Goal: Task Accomplishment & Management: Manage account settings

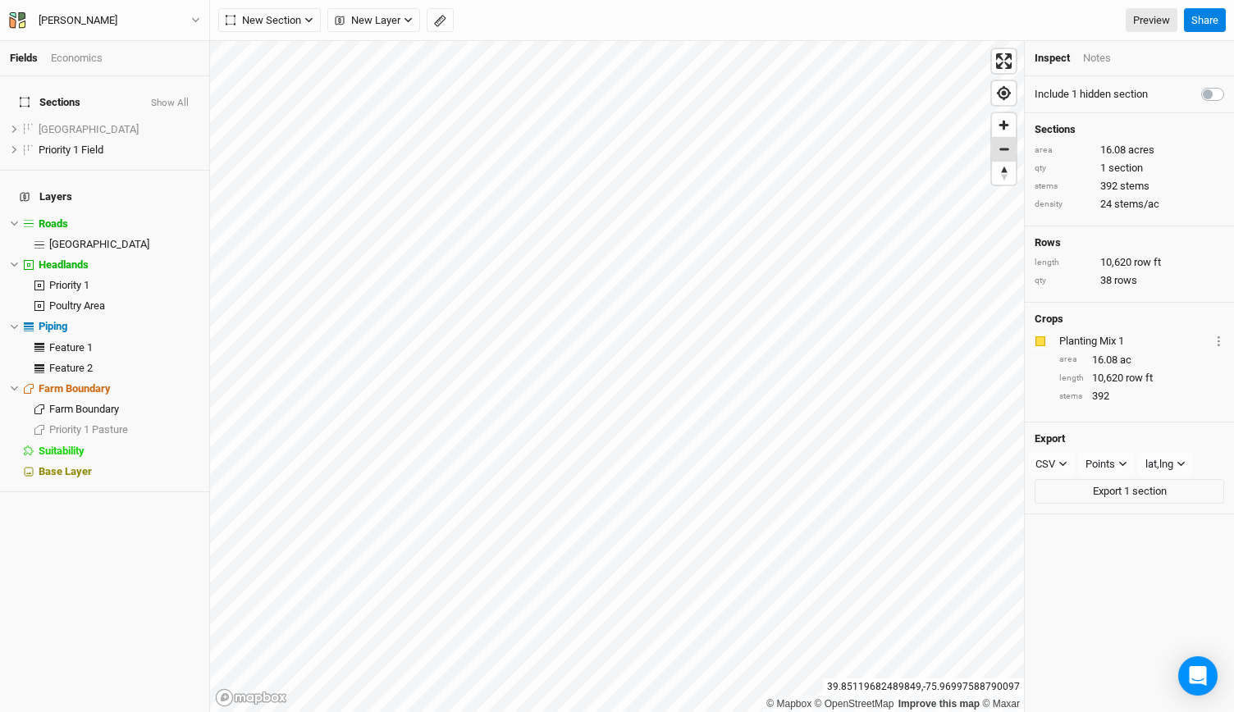
click at [1001, 147] on span "Zoom out" at bounding box center [1004, 149] width 24 height 23
click at [998, 153] on span "Zoom out" at bounding box center [1004, 149] width 24 height 23
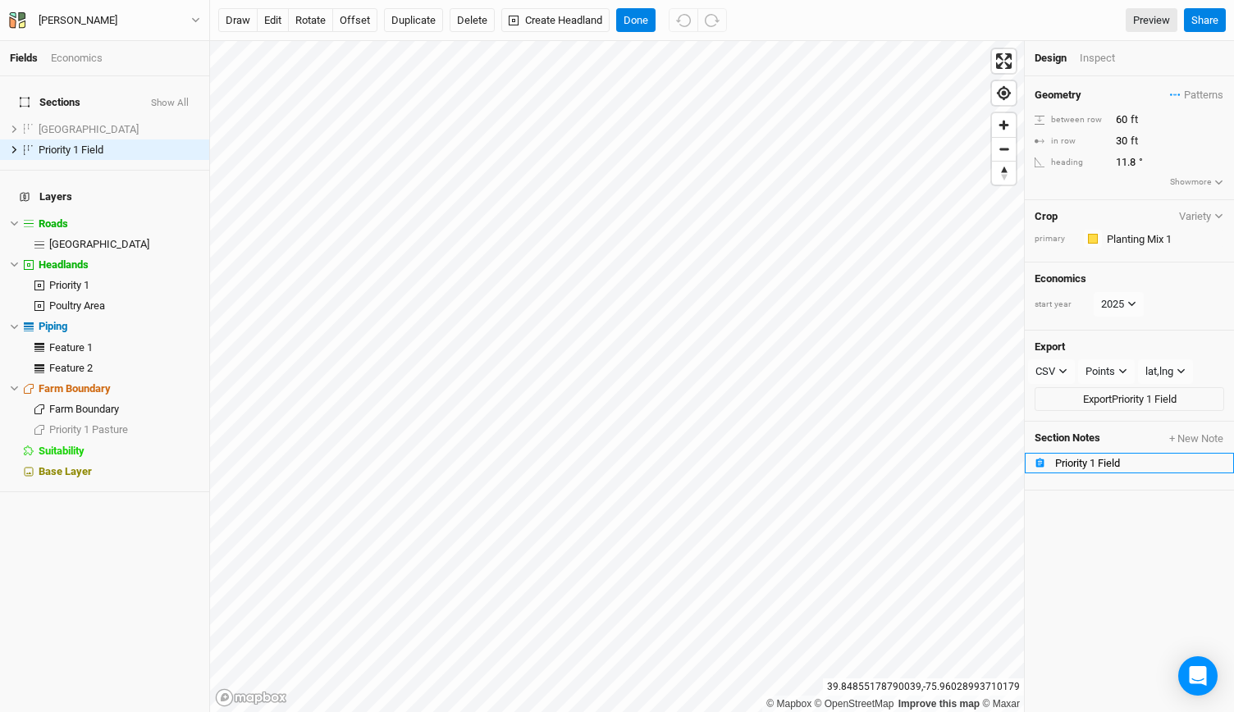
click at [1116, 465] on li "Priority 1 Field" at bounding box center [1129, 463] width 209 height 21
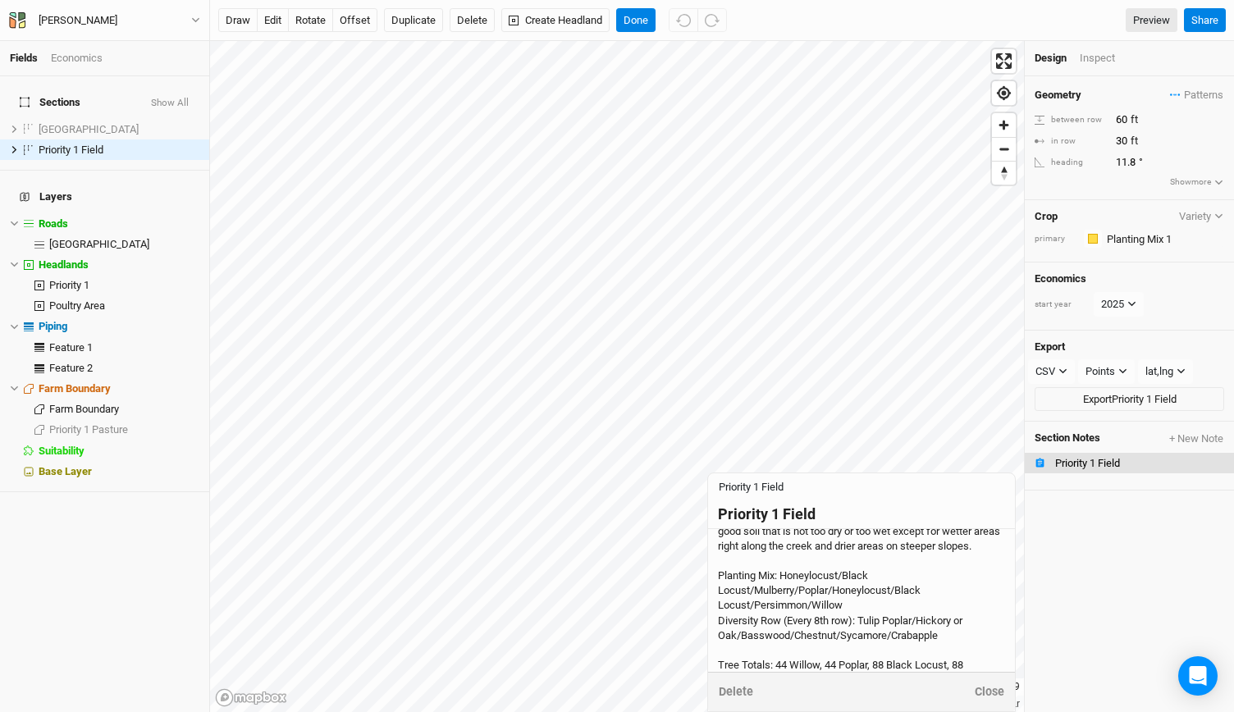
scroll to position [55, 0]
click at [845, 623] on div "Main Goal: Quick Shade for Dairy Herd Secondary Goals: Diversity Site Assessmen…" at bounding box center [861, 596] width 287 height 224
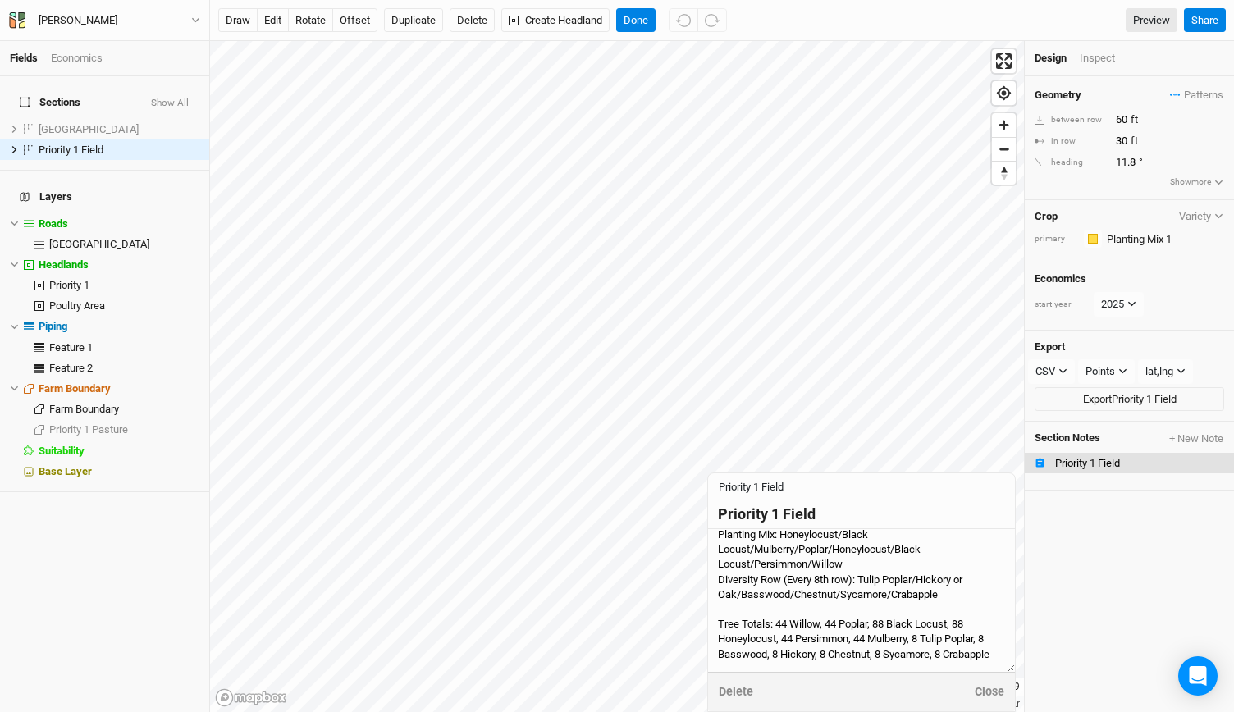
scroll to position [103, 0]
click at [939, 610] on textarea "Main Goal: Quick Shade for Dairy Herd Secondary Goals: Diversity Site Assessmen…" at bounding box center [861, 600] width 307 height 143
type textarea "Main Goal: Quick Shade for Dairy Herd Secondary Goals: Diversity Site Assessmen…"
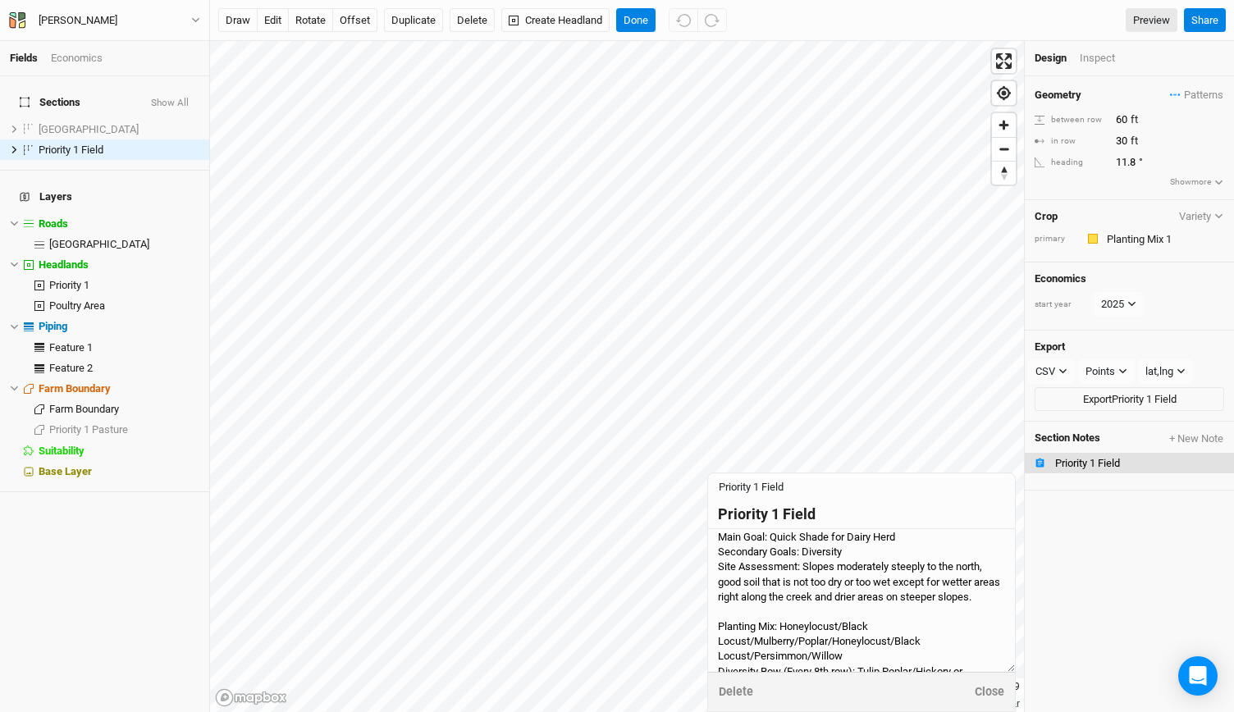
scroll to position [0, 0]
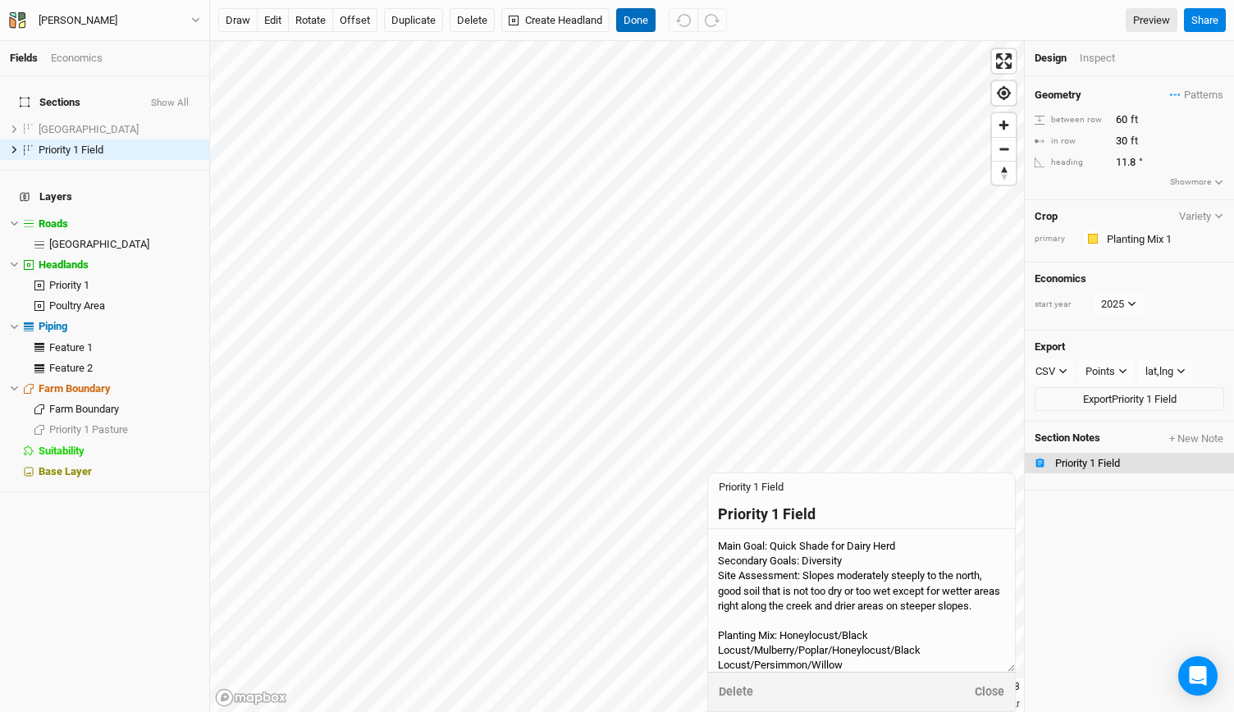
click at [637, 15] on button "Done" at bounding box center [635, 20] width 39 height 25
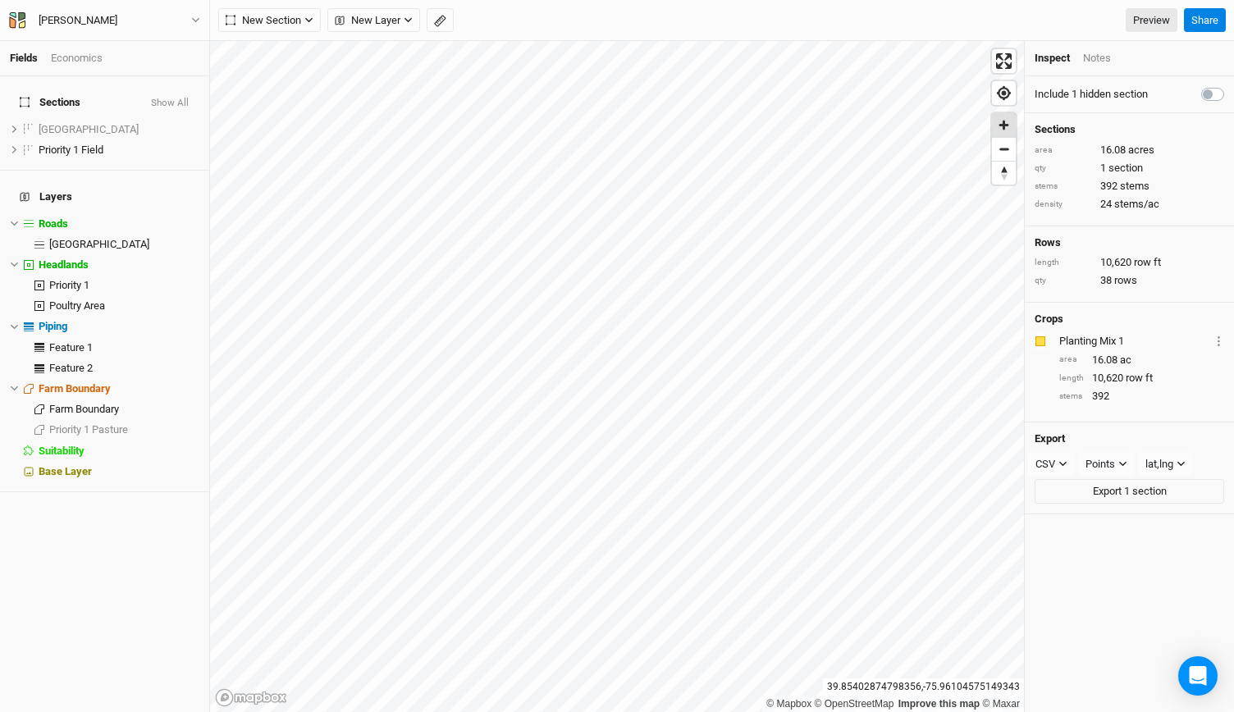
click at [997, 124] on span "Zoom in" at bounding box center [1004, 125] width 24 height 24
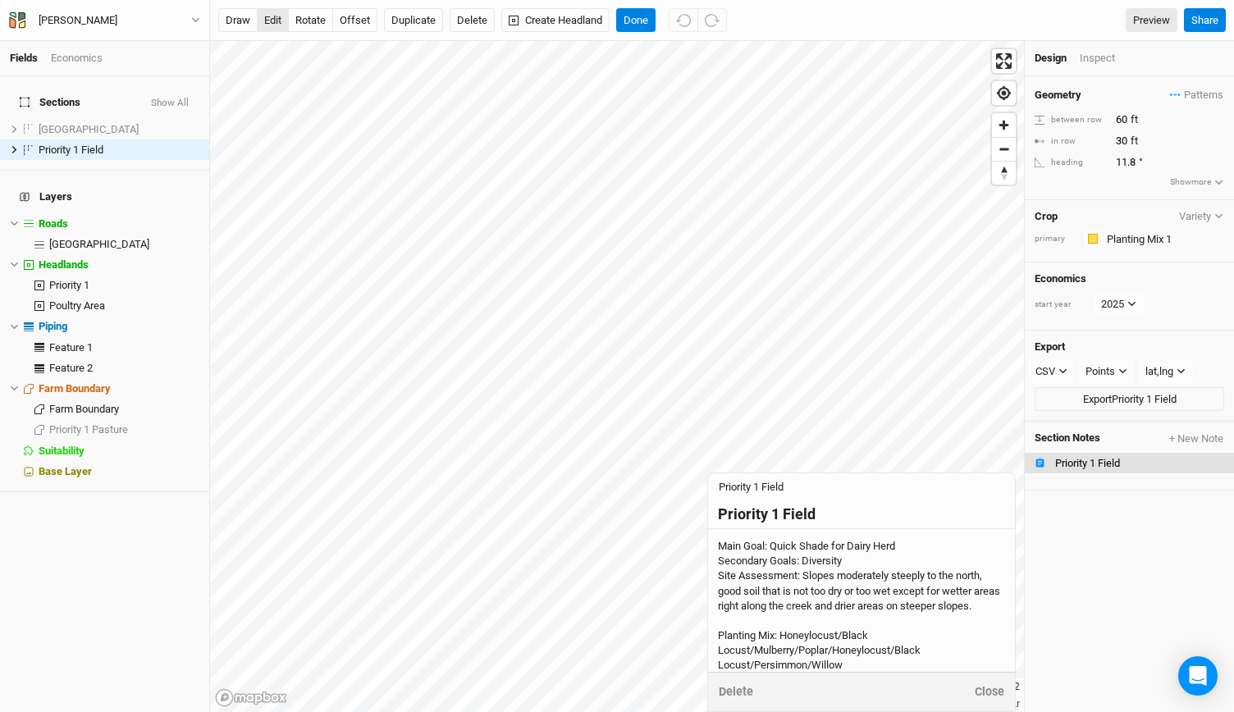
click at [276, 25] on button "edit" at bounding box center [273, 20] width 32 height 25
click at [628, 25] on button "Done" at bounding box center [635, 20] width 39 height 25
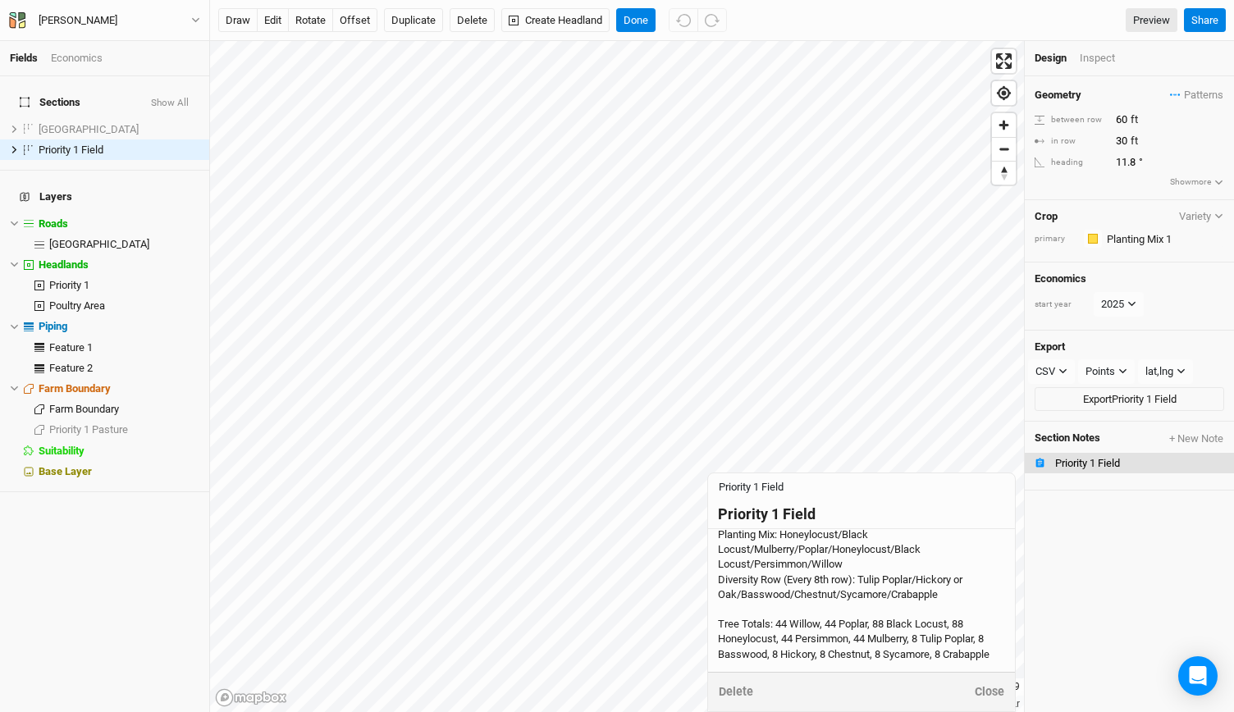
click at [777, 655] on div "Main Goal: Quick Shade for Dairy Herd Secondary Goals: Diversity Site Assessmen…" at bounding box center [861, 550] width 287 height 224
click at [778, 656] on textarea "Main Goal: Quick Shade for Dairy Herd Secondary Goals: Diversity Site Assessmen…" at bounding box center [861, 600] width 307 height 143
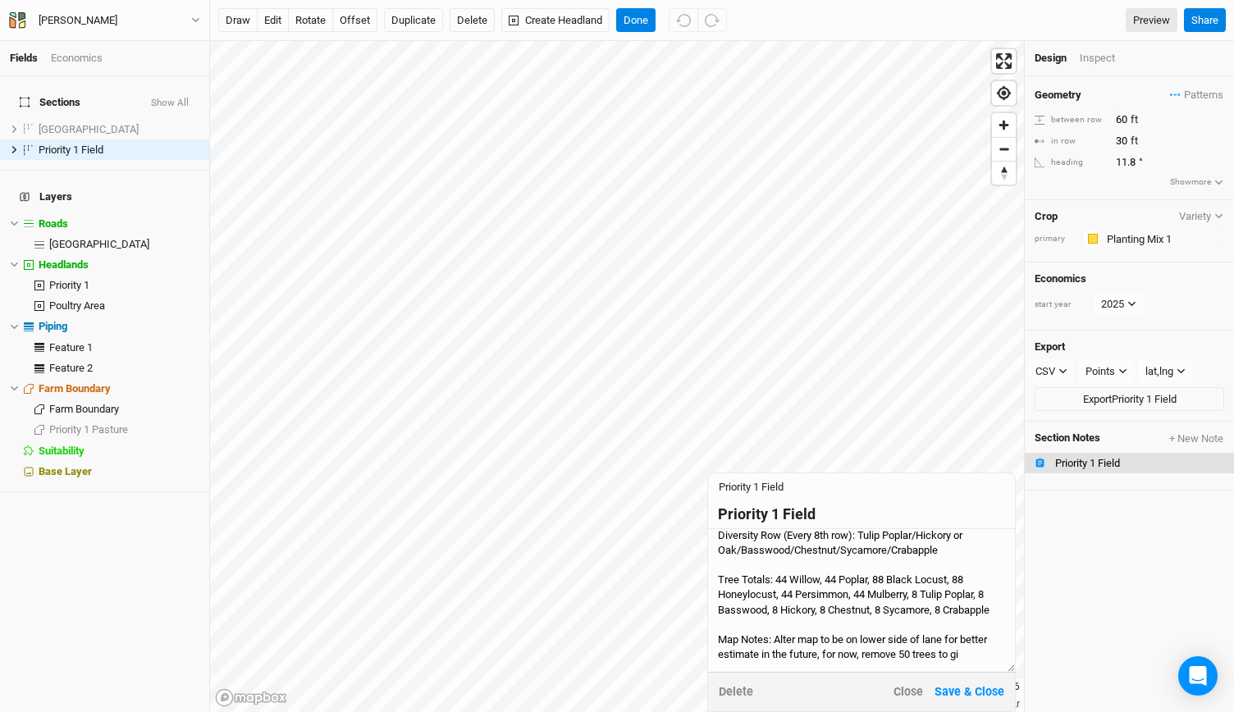
scroll to position [180, 0]
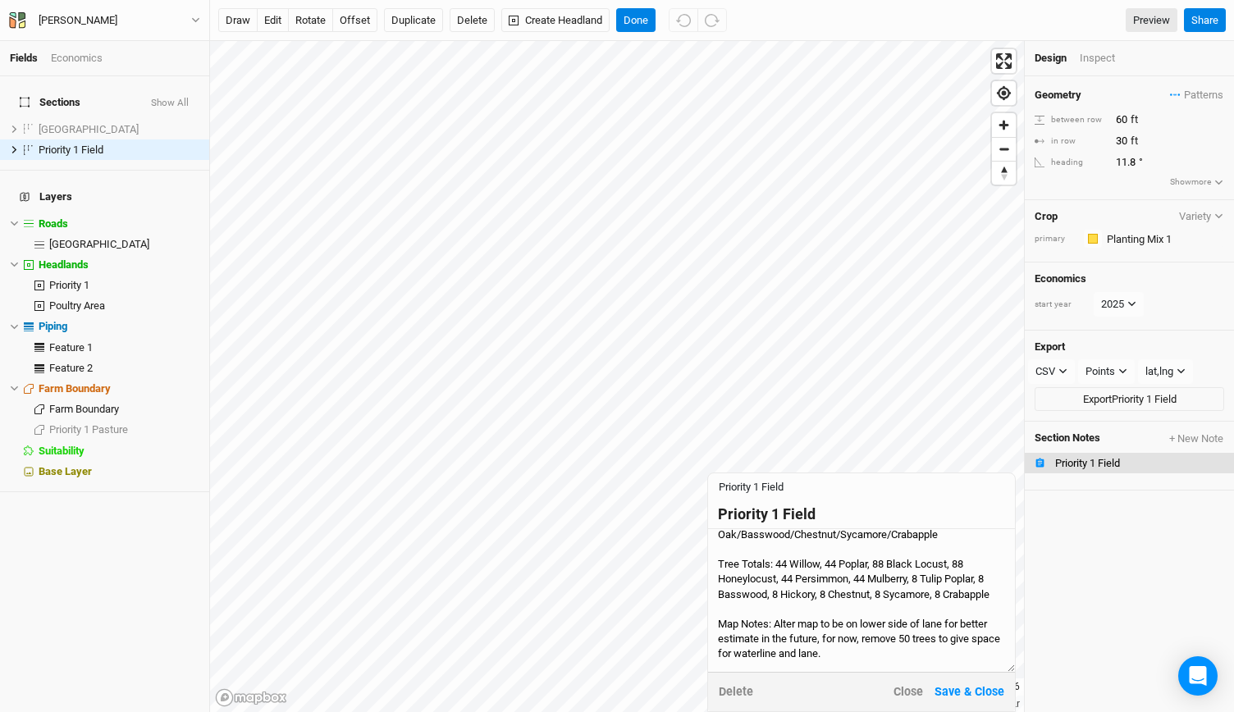
type textarea "Main Goal: Quick Shade for Dairy Herd Secondary Goals: Diversity Site Assessmen…"
click at [960, 710] on div "Delete Close Save & Close" at bounding box center [861, 691] width 307 height 39
click at [968, 694] on button "Save & Close" at bounding box center [969, 692] width 71 height 19
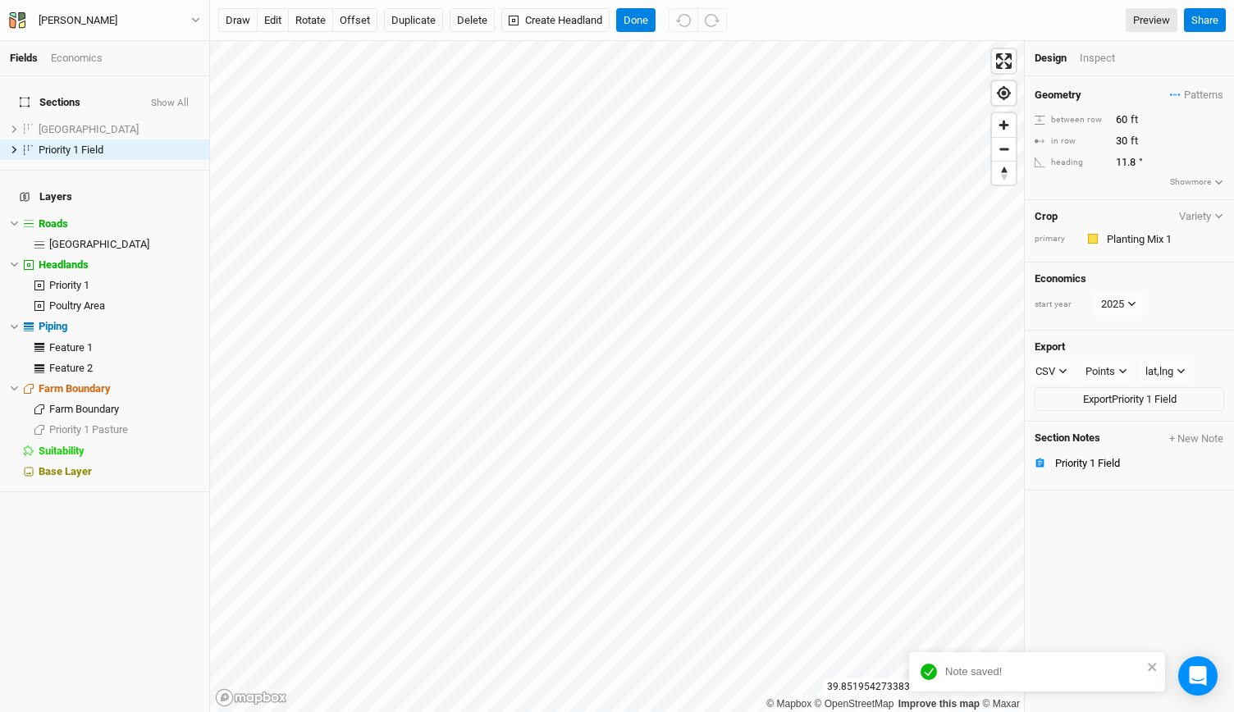
click at [1098, 52] on div "Inspect" at bounding box center [1109, 58] width 58 height 15
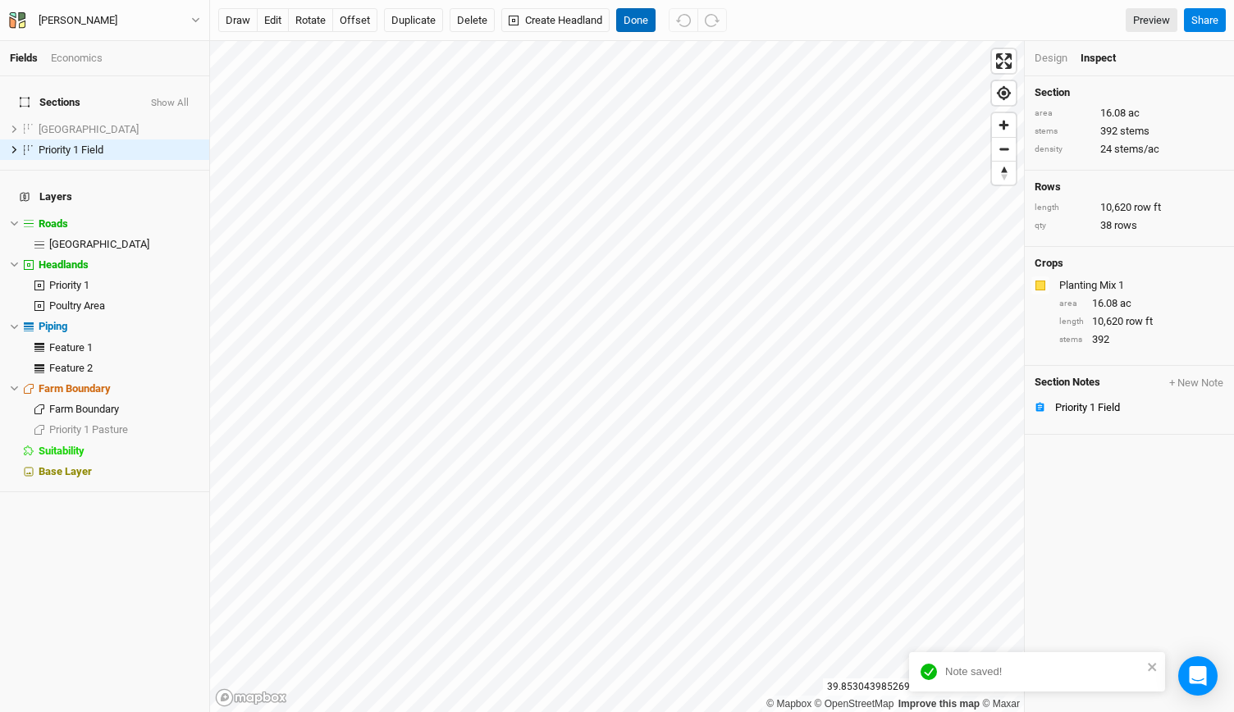
click at [646, 21] on button "Done" at bounding box center [635, 20] width 39 height 25
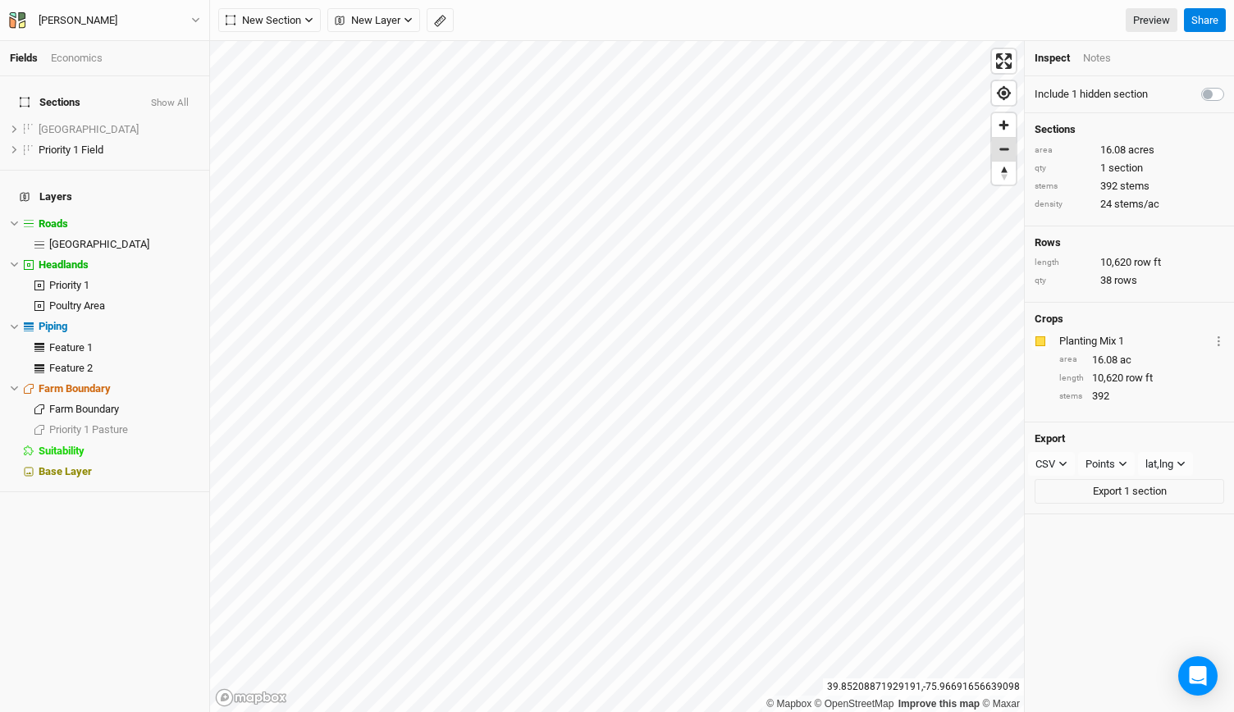
click at [1006, 153] on span "Zoom out" at bounding box center [1004, 149] width 24 height 23
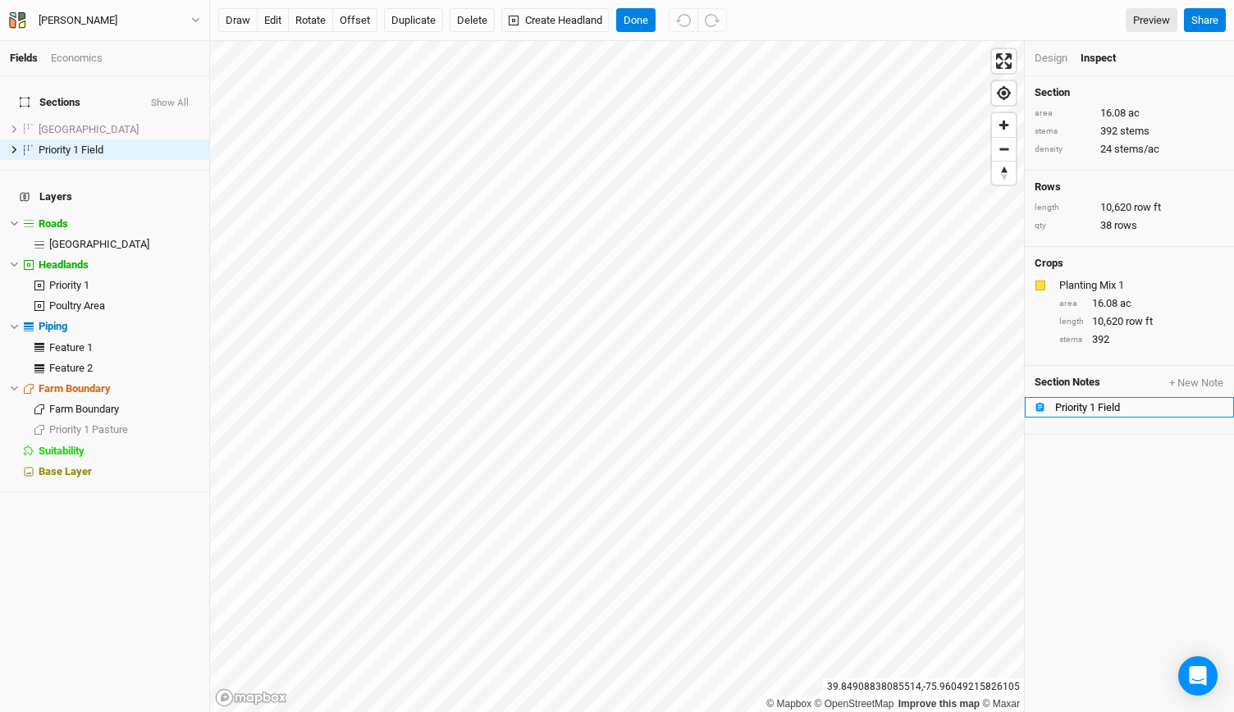
click at [1091, 410] on div "Priority 1 Field" at bounding box center [1139, 407] width 169 height 13
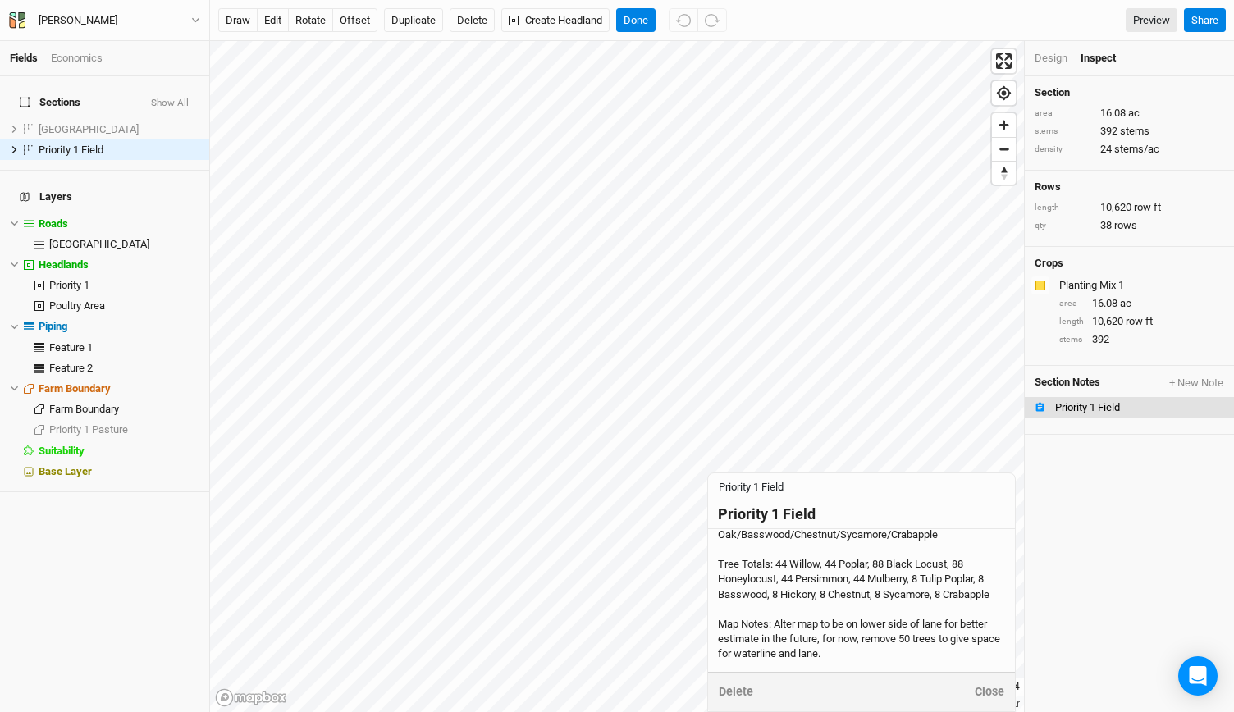
scroll to position [190, 0]
click at [921, 567] on div "Main Goal: Quick Shade for Dairy Herd Secondary Goals: Diversity Site Assessmen…" at bounding box center [861, 520] width 287 height 284
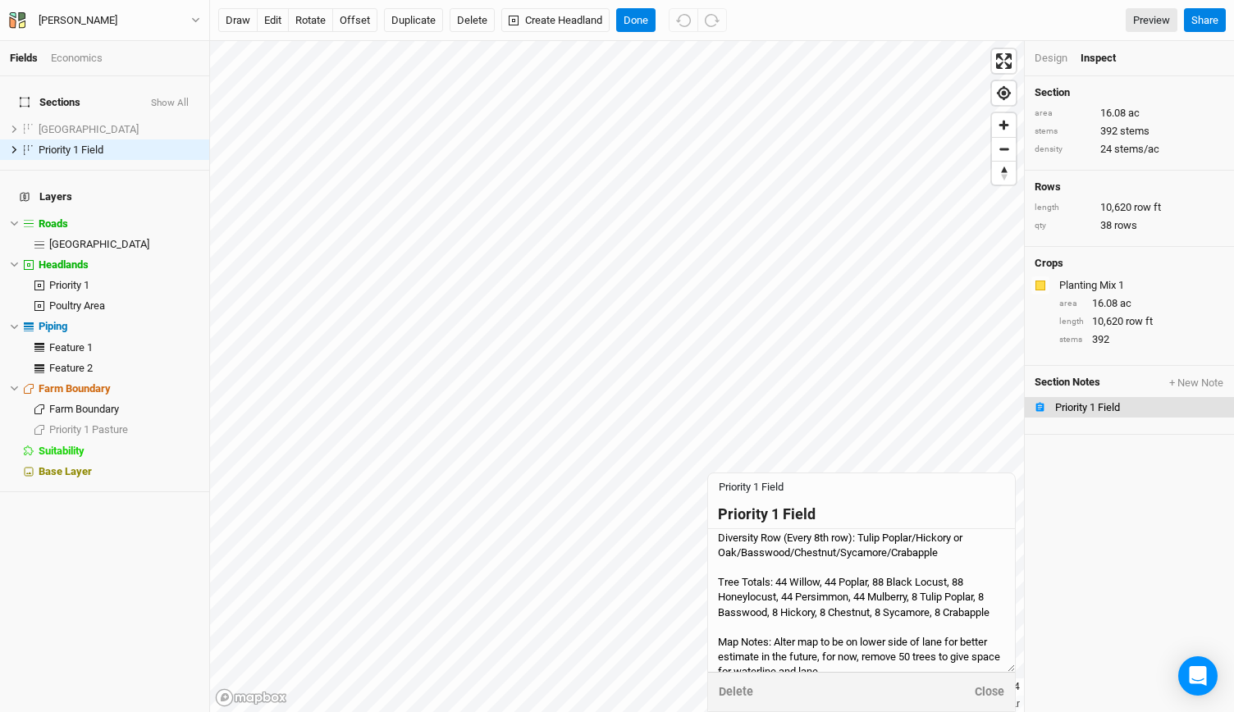
click at [913, 642] on textarea "Main Goal: Quick Shade for Dairy Herd Secondary Goals: Diversity Site Assessmen…" at bounding box center [861, 600] width 307 height 143
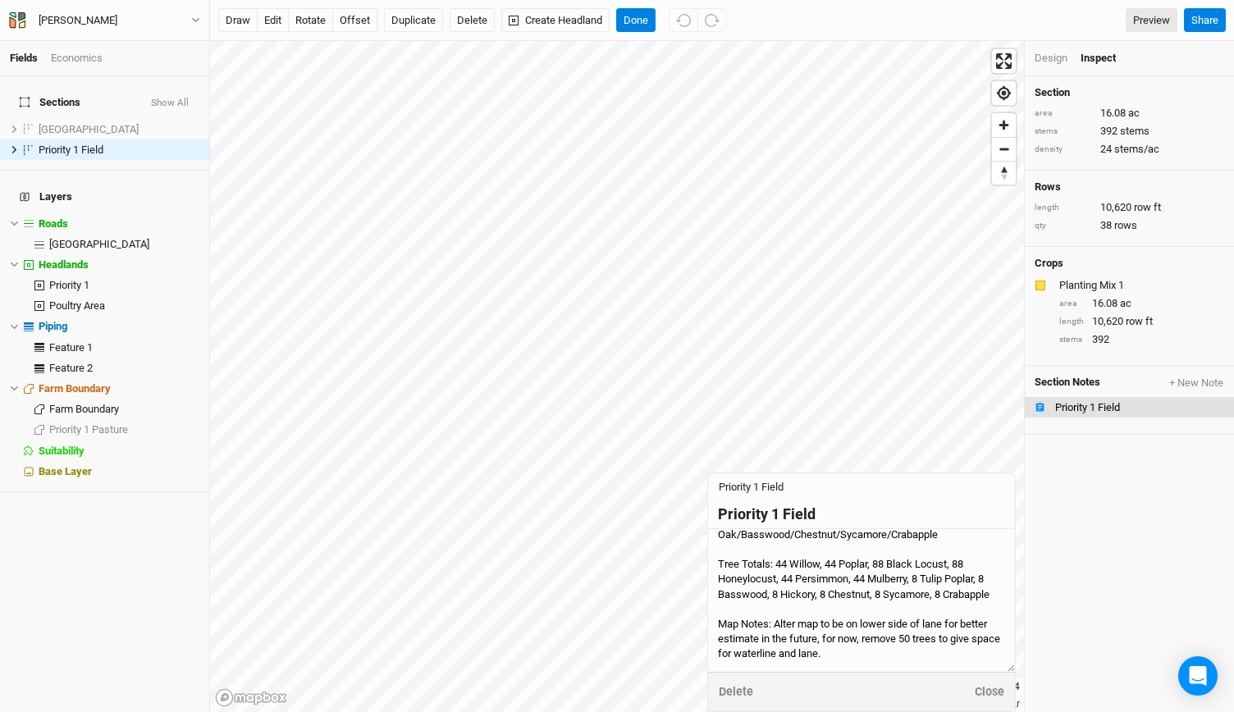
scroll to position [190, 0]
click at [991, 569] on textarea "Main Goal: Quick Shade for Dairy Herd Secondary Goals: Diversity Site Assessmen…" at bounding box center [861, 600] width 307 height 143
click at [773, 586] on textarea "Main Goal: Quick Shade for Dairy Herd Secondary Goals: Diversity Site Assessmen…" at bounding box center [861, 600] width 307 height 143
drag, startPoint x: 828, startPoint y: 585, endPoint x: 820, endPoint y: 586, distance: 8.2
click at [820, 586] on textarea "Main Goal: Quick Shade for Dairy Herd Secondary Goals: Diversity Site Assessmen…" at bounding box center [861, 600] width 307 height 143
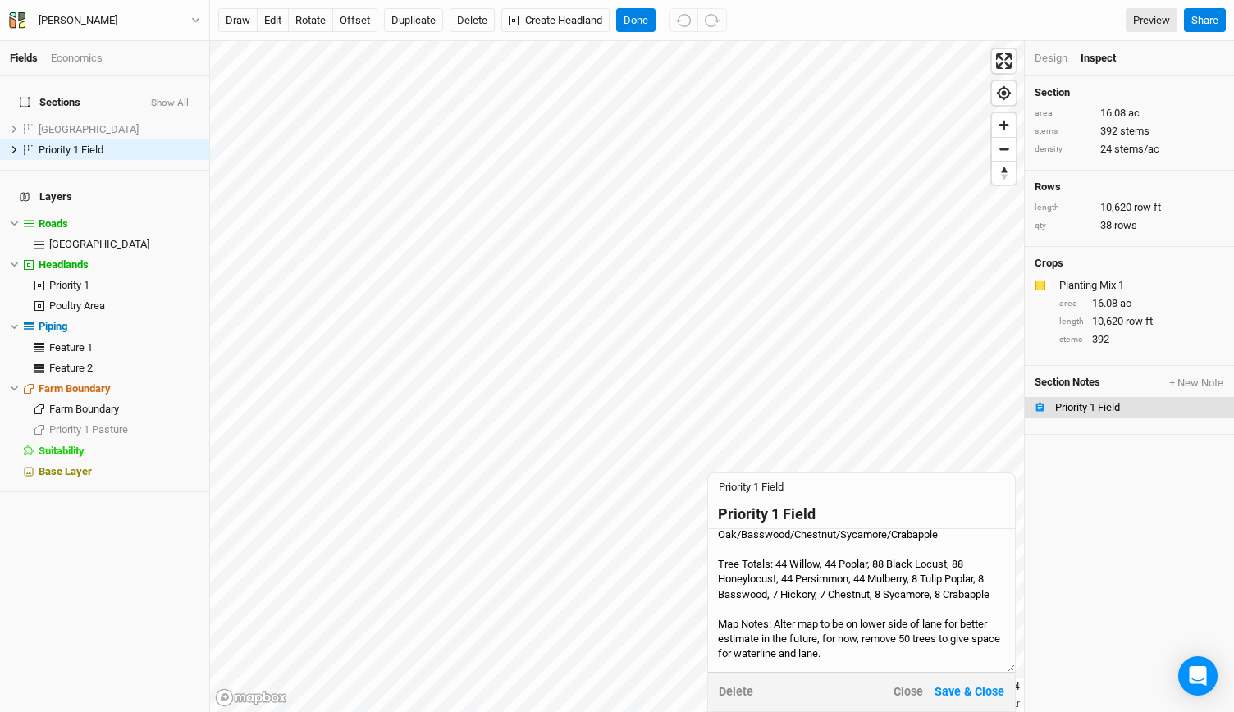
click at [877, 584] on textarea "Main Goal: Quick Shade for Dairy Herd Secondary Goals: Diversity Site Assessmen…" at bounding box center [861, 600] width 307 height 143
click at [939, 583] on textarea "Main Goal: Quick Shade for Dairy Herd Secondary Goals: Diversity Site Assessmen…" at bounding box center [861, 600] width 307 height 143
click at [919, 602] on textarea "Main Goal: Quick Shade for Dairy Herd Secondary Goals: Diversity Site Assessmen…" at bounding box center [861, 600] width 307 height 143
click at [778, 573] on textarea "Main Goal: Quick Shade for Dairy Herd Secondary Goals: Diversity Site Assessmen…" at bounding box center [861, 600] width 307 height 143
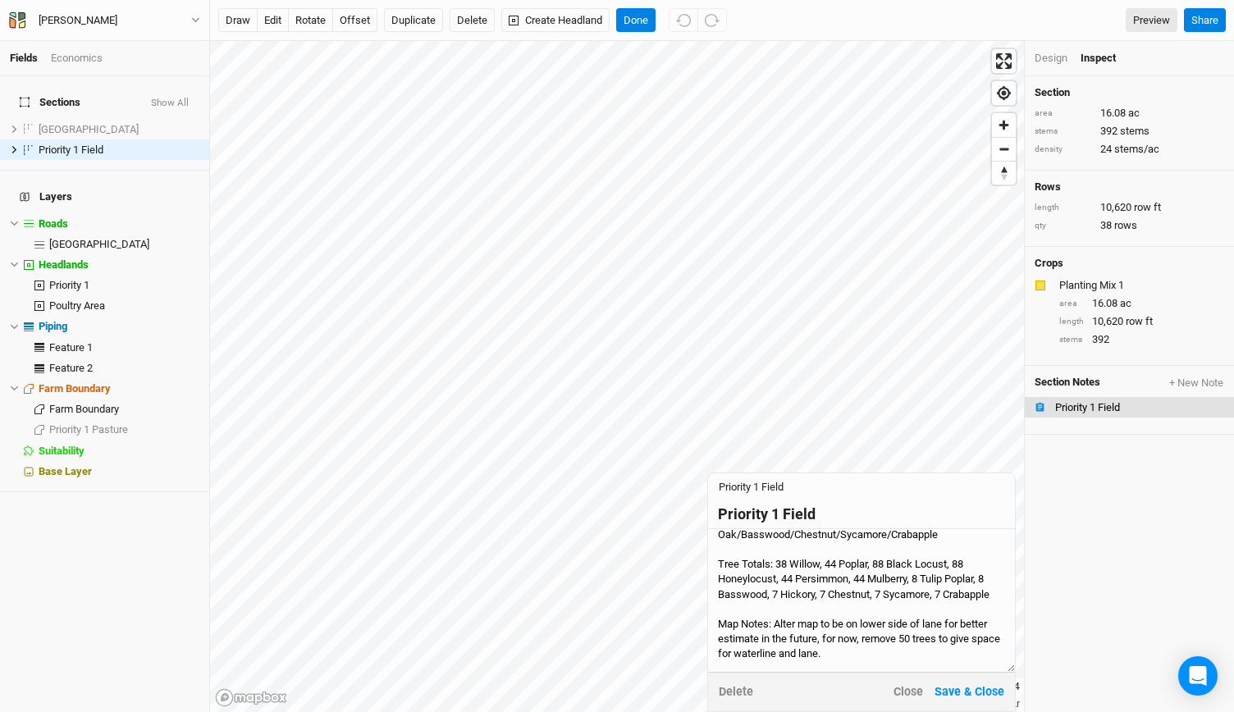
drag, startPoint x: 837, startPoint y: 573, endPoint x: 826, endPoint y: 574, distance: 10.8
click at [826, 574] on textarea "Main Goal: Quick Shade for Dairy Herd Secondary Goals: Diversity Site Assessmen…" at bounding box center [861, 600] width 307 height 143
drag, startPoint x: 885, startPoint y: 573, endPoint x: 876, endPoint y: 573, distance: 9.0
click at [876, 573] on textarea "Main Goal: Quick Shade for Dairy Herd Secondary Goals: Diversity Site Assessmen…" at bounding box center [861, 600] width 307 height 143
drag, startPoint x: 966, startPoint y: 574, endPoint x: 955, endPoint y: 576, distance: 10.8
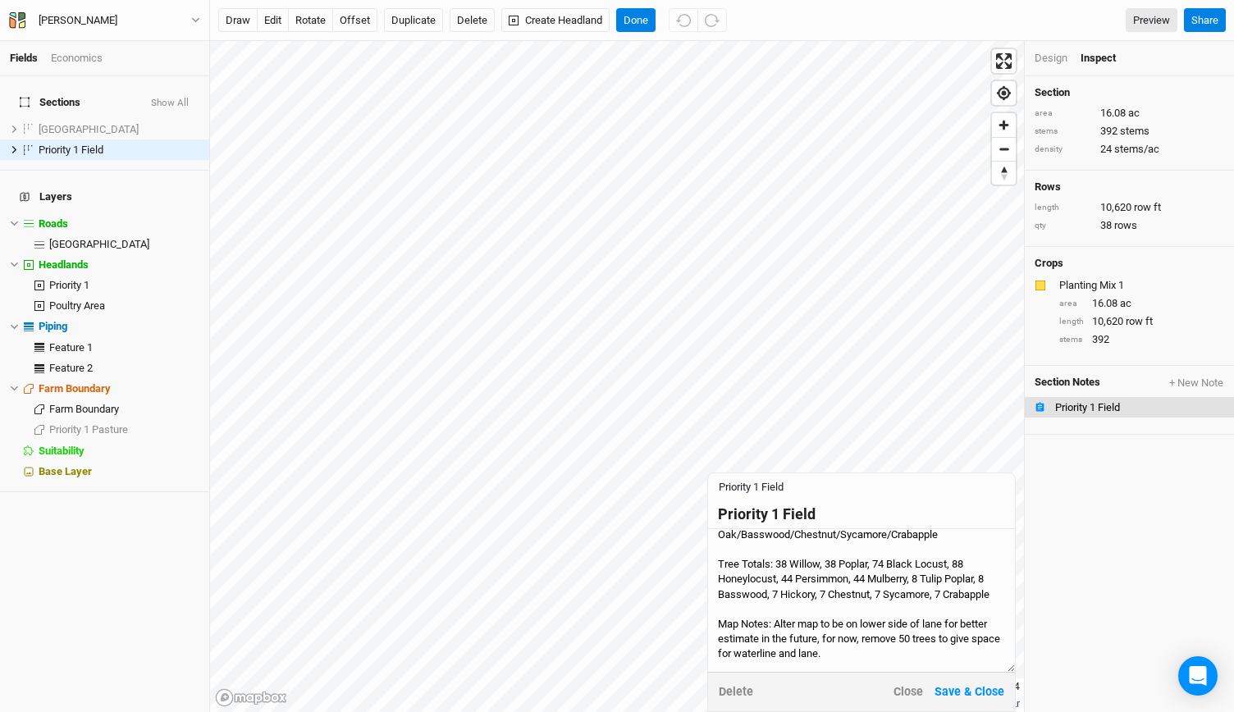
click at [955, 576] on textarea "Main Goal: Quick Shade for Dairy Herd Secondary Goals: Diversity Site Assessmen…" at bounding box center [861, 600] width 307 height 143
click at [832, 577] on textarea "Main Goal: Quick Shade for Dairy Herd Secondary Goals: Diversity Site Assessmen…" at bounding box center [861, 600] width 307 height 143
click at [793, 594] on textarea "Main Goal: Quick Shade for Dairy Herd Secondary Goals: Diversity Site Assessmen…" at bounding box center [861, 600] width 307 height 143
drag, startPoint x: 866, startPoint y: 592, endPoint x: 856, endPoint y: 592, distance: 9.8
click at [856, 592] on textarea "Main Goal: Quick Shade for Dairy Herd Secondary Goals: Diversity Site Assessmen…" at bounding box center [861, 600] width 307 height 143
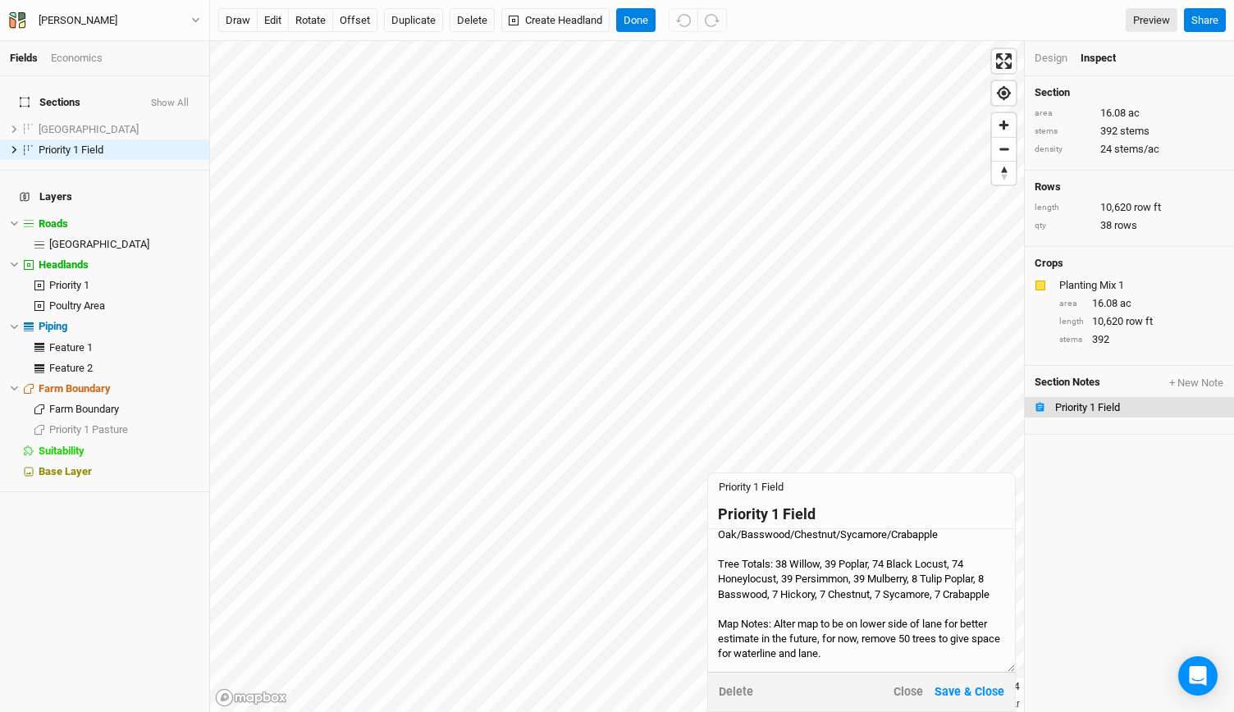
click at [885, 576] on textarea "Main Goal: Quick Shade for Dairy Herd Secondary Goals: Diversity Site Assessmen…" at bounding box center [861, 600] width 307 height 143
click at [966, 575] on textarea "Main Goal: Quick Shade for Dairy Herd Secondary Goals: Diversity Site Assessmen…" at bounding box center [861, 600] width 307 height 143
click at [788, 574] on textarea "Main Goal: Quick Shade for Dairy Herd Secondary Goals: Diversity Site Assessmen…" at bounding box center [861, 600] width 307 height 143
click at [887, 575] on textarea "Main Goal: Quick Shade for Dairy Herd Secondary Goals: Diversity Site Assessmen…" at bounding box center [861, 600] width 307 height 143
click at [905, 612] on textarea "Main Goal: Quick Shade for Dairy Herd Secondary Goals: Diversity Site Assessmen…" at bounding box center [861, 600] width 307 height 143
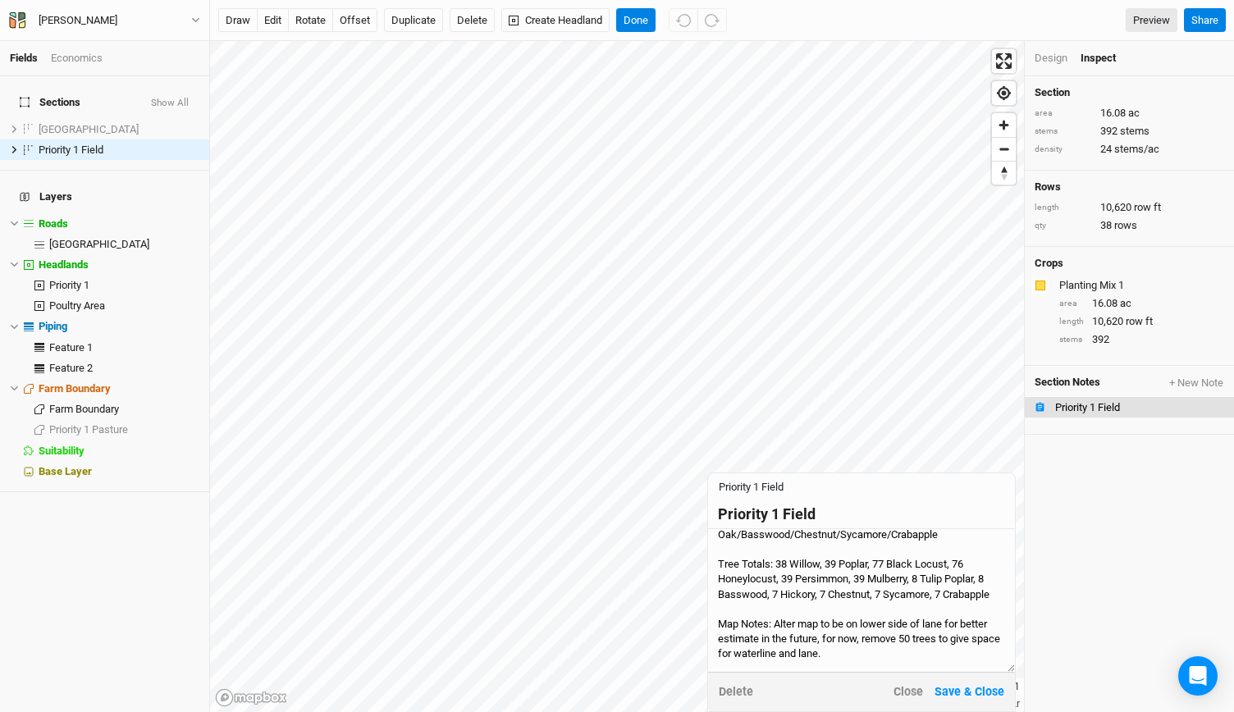
type textarea "Main Goal: Quick Shade for Dairy Herd Secondary Goals: Diversity Site Assessmen…"
click at [957, 692] on button "Save & Close" at bounding box center [969, 692] width 71 height 19
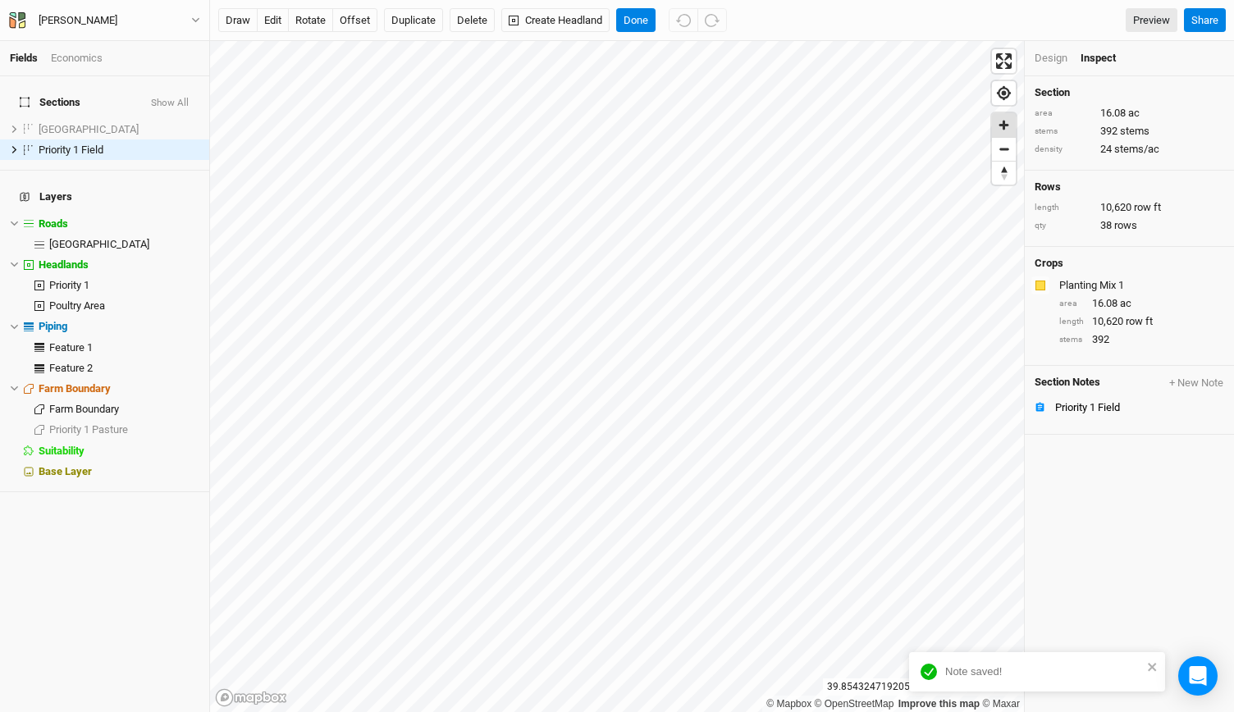
click at [1007, 122] on span "Zoom in" at bounding box center [1004, 125] width 24 height 24
click at [82, 123] on span "[GEOGRAPHIC_DATA]" at bounding box center [89, 129] width 100 height 12
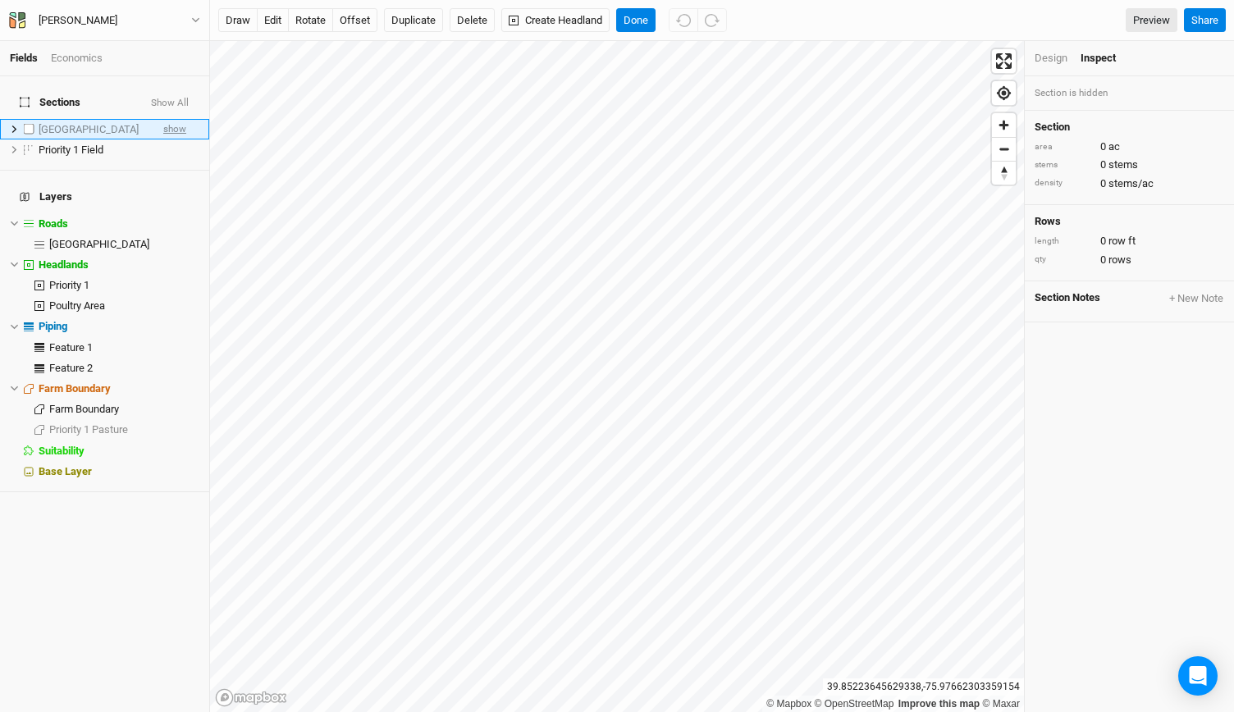
click at [163, 121] on span "show" at bounding box center [174, 129] width 23 height 21
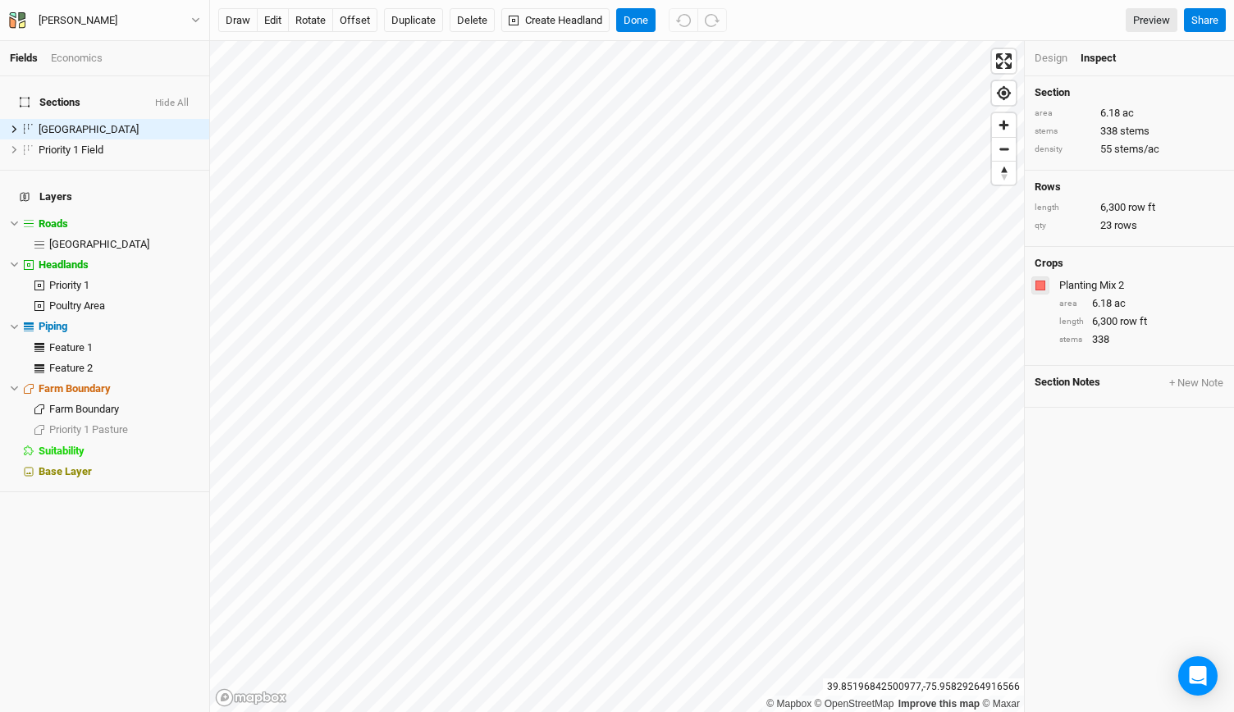
click at [1047, 281] on button "button" at bounding box center [1040, 285] width 18 height 18
click at [1047, 282] on button "button" at bounding box center [1040, 285] width 18 height 18
click at [1168, 382] on button "+ New Note" at bounding box center [1196, 383] width 56 height 15
click at [745, 606] on textarea at bounding box center [861, 636] width 307 height 71
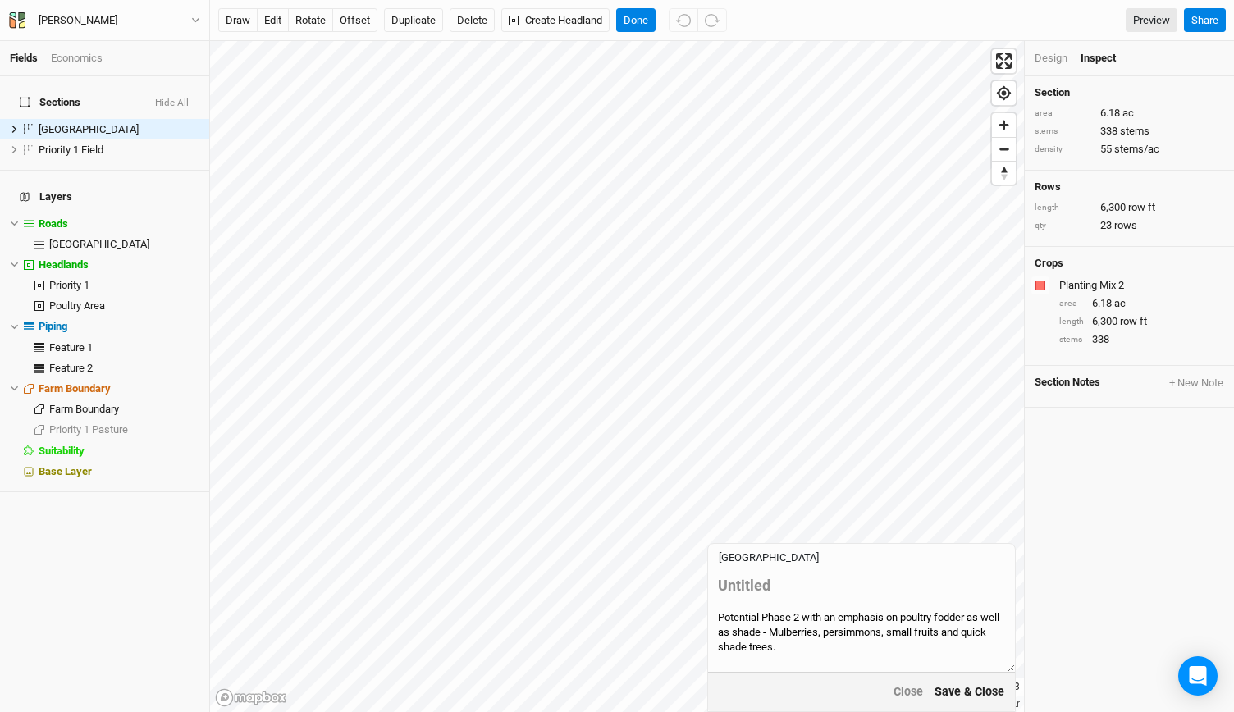
type textarea "Potential Phase 2 with an emphasis on poultry fodder as well as shade - Mulberr…"
click at [985, 693] on button "Save & Close" at bounding box center [969, 692] width 71 height 19
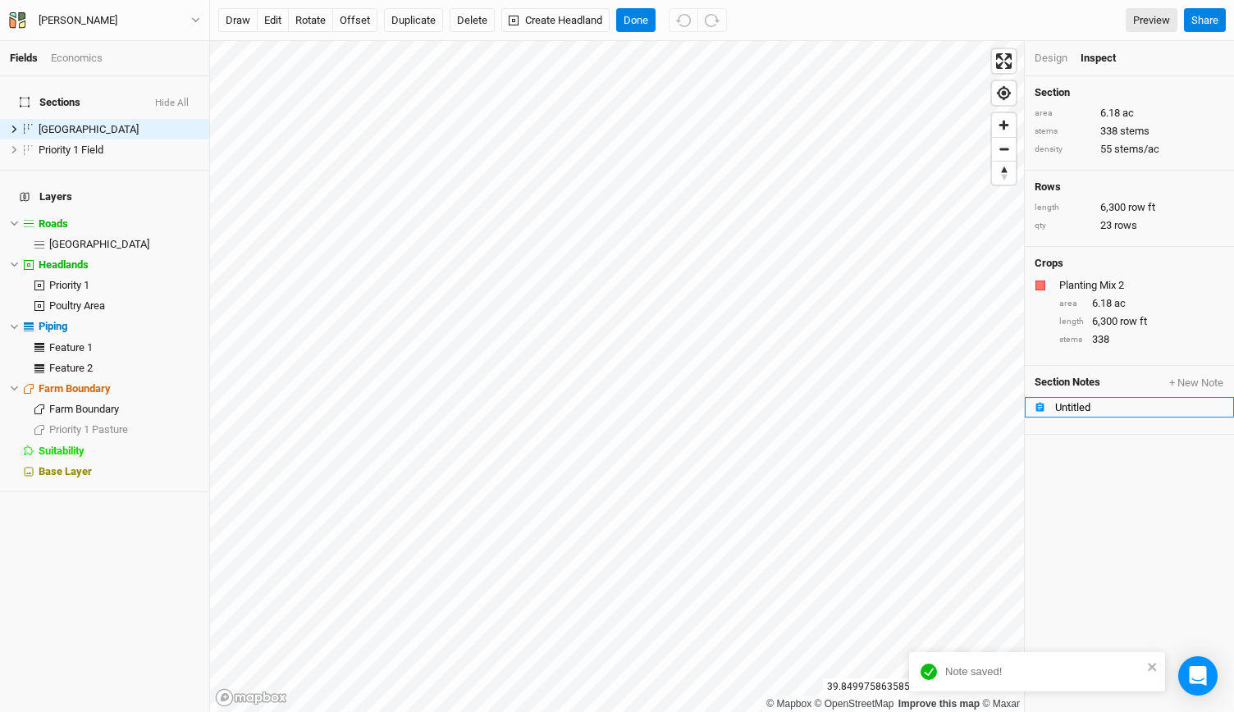
click at [1078, 408] on div "Untitled" at bounding box center [1139, 407] width 169 height 13
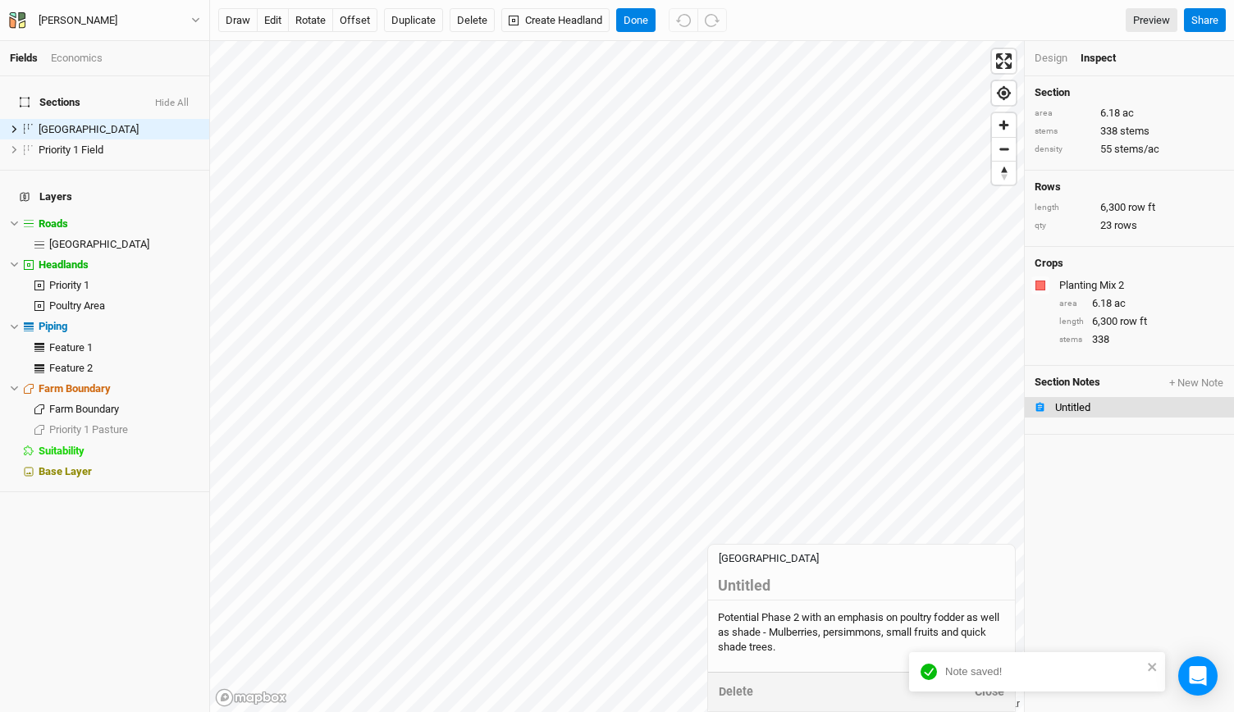
click at [765, 595] on div "Untitled" at bounding box center [861, 586] width 287 height 18
type input "U"
type input "Poultry Area"
click at [953, 690] on button "Save & Close" at bounding box center [969, 692] width 71 height 19
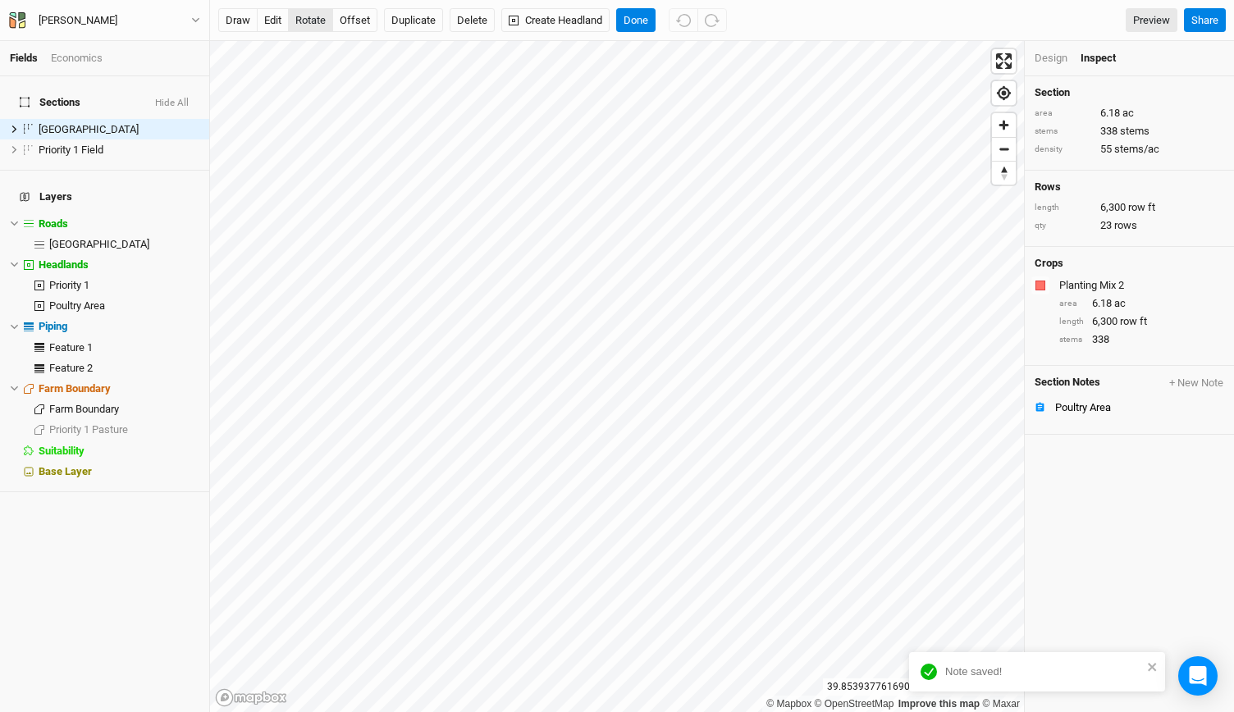
click at [300, 21] on button "rotate" at bounding box center [310, 20] width 45 height 25
click at [637, 30] on button "Done" at bounding box center [635, 20] width 39 height 25
click at [306, 24] on button "rotate" at bounding box center [310, 20] width 45 height 25
click at [633, 22] on button "Done" at bounding box center [635, 20] width 39 height 25
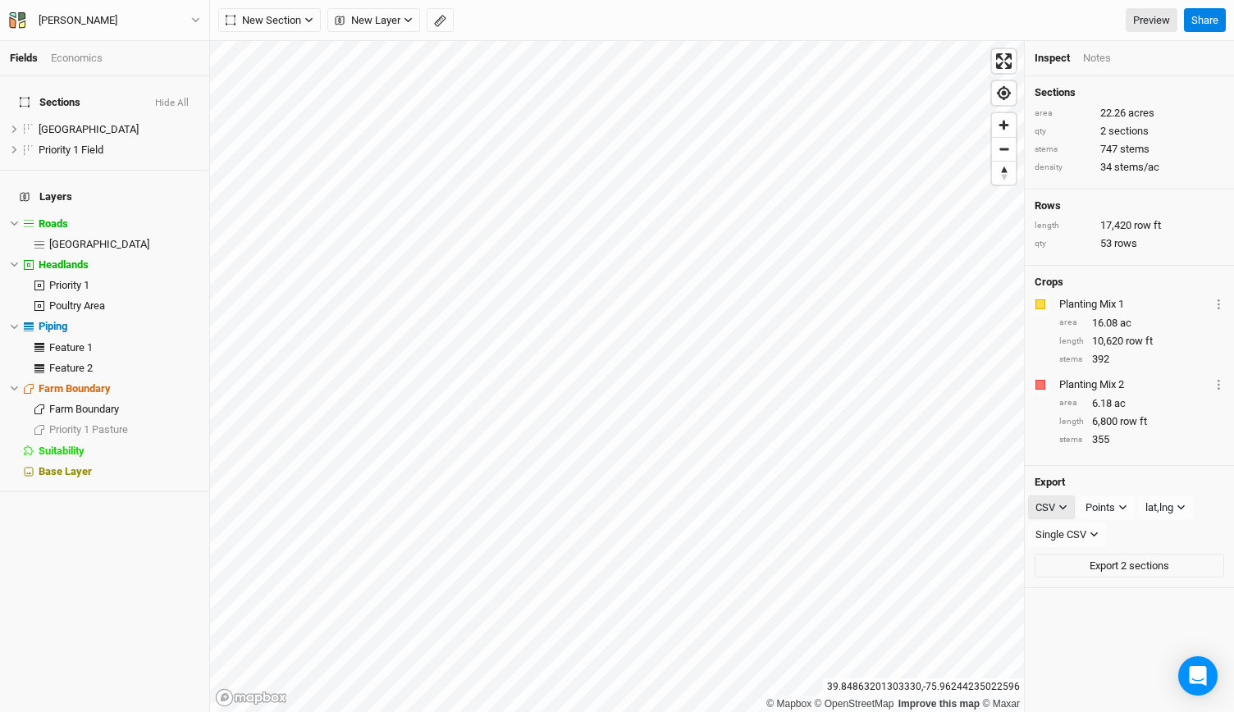
click at [1051, 506] on div "CSV" at bounding box center [1045, 508] width 20 height 16
click at [1050, 610] on span "PDF" at bounding box center [1061, 614] width 25 height 19
click at [1116, 528] on button "Export 2 sections" at bounding box center [1130, 535] width 190 height 25
click at [1154, 13] on link "Preview" at bounding box center [1152, 20] width 52 height 25
click at [192, 21] on icon "button" at bounding box center [195, 20] width 9 height 9
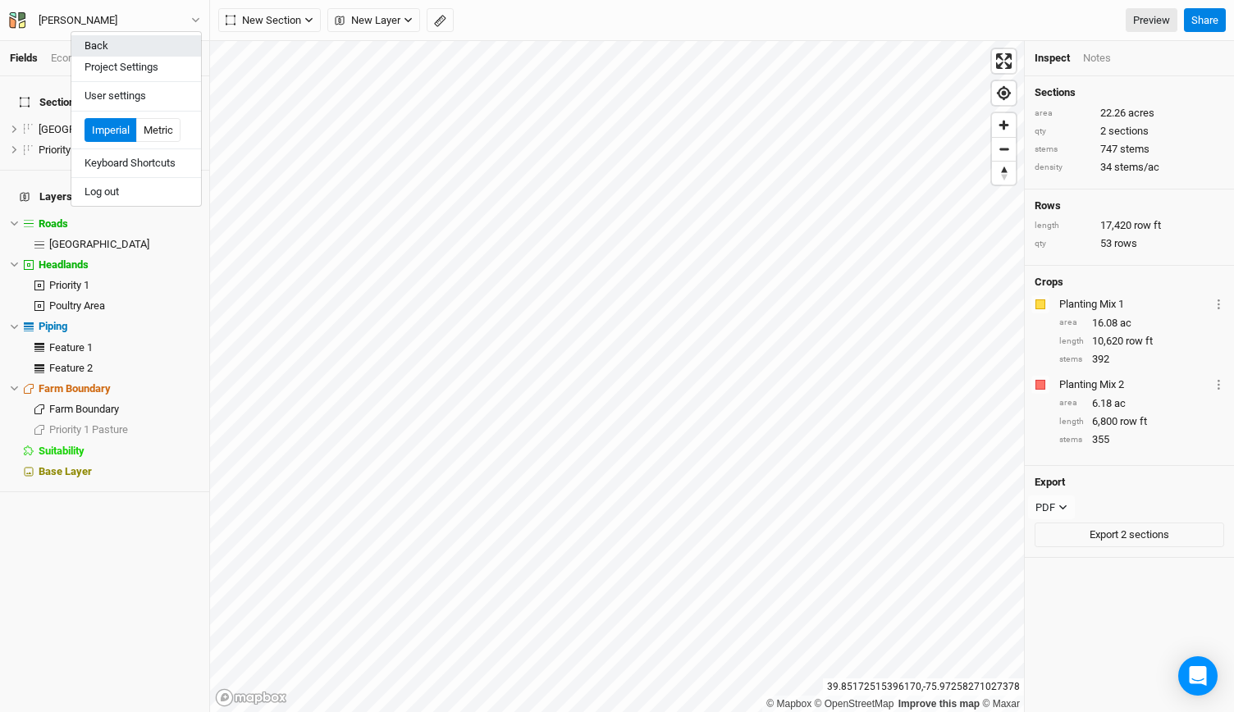
click at [131, 43] on button "Back" at bounding box center [136, 45] width 130 height 21
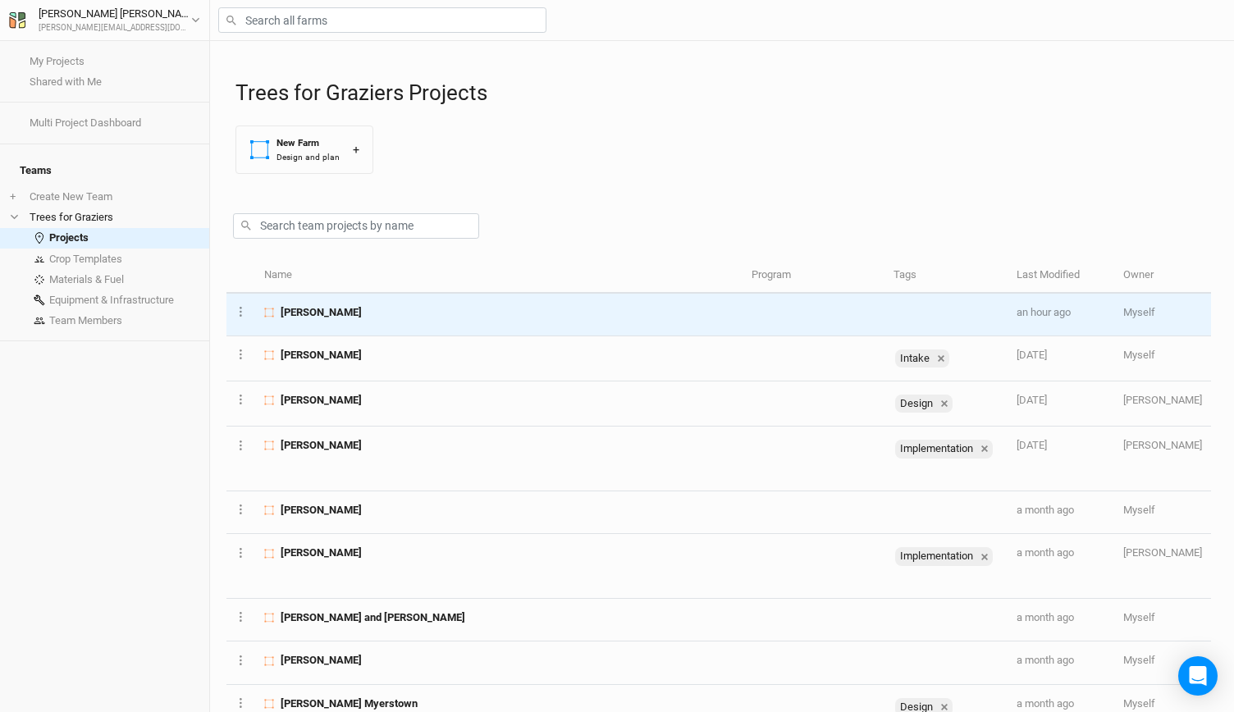
click at [341, 318] on div "[PERSON_NAME]" at bounding box center [498, 312] width 469 height 15
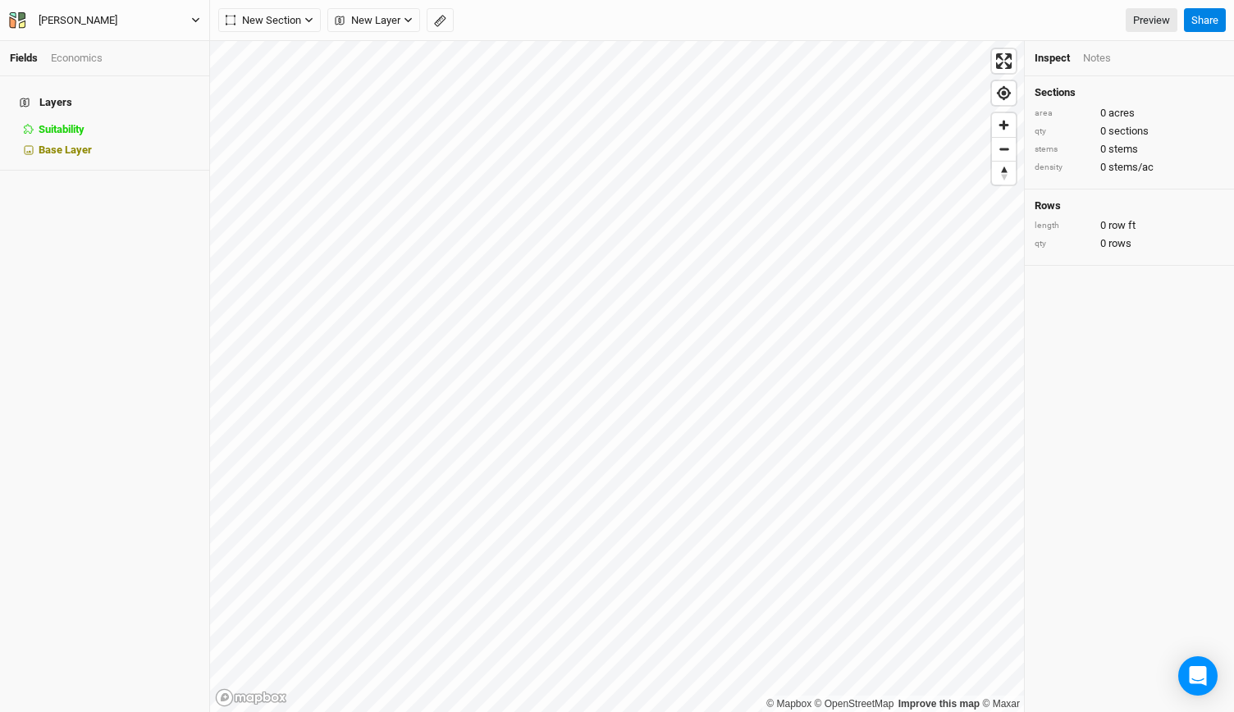
click at [191, 19] on icon "button" at bounding box center [195, 20] width 9 height 9
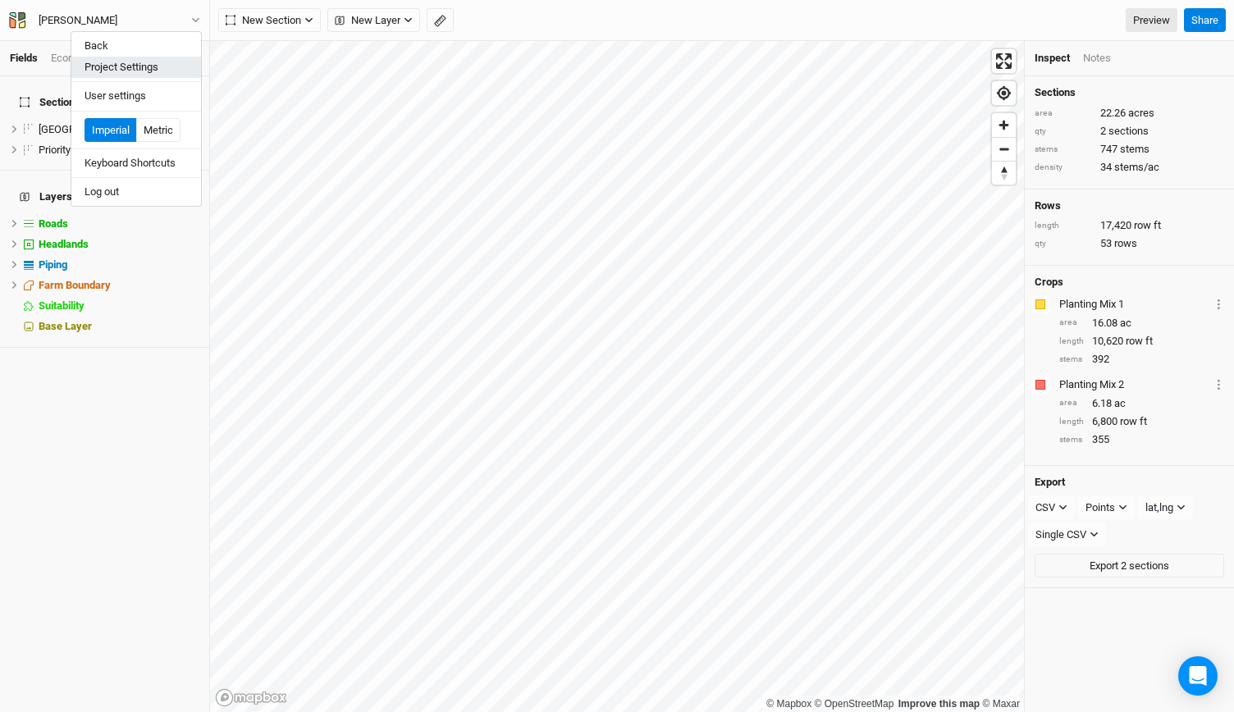
click at [130, 66] on button "Project Settings" at bounding box center [136, 67] width 130 height 21
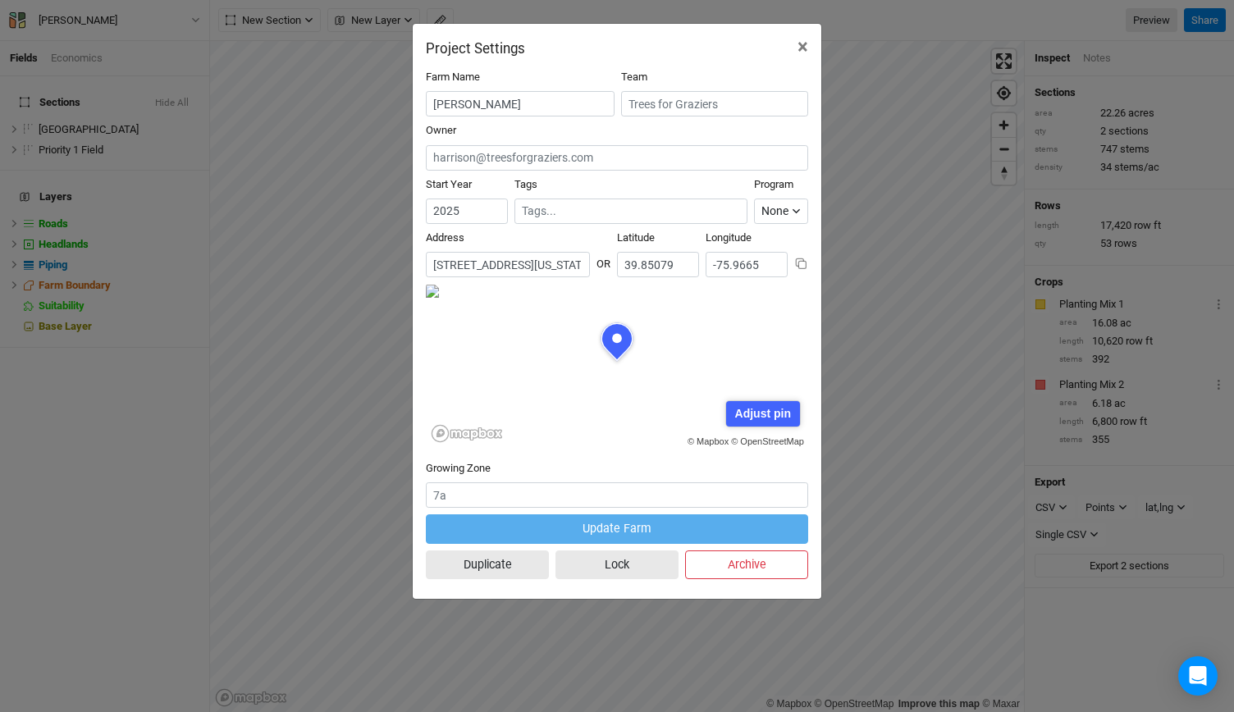
scroll to position [82, 191]
click at [537, 104] on input "[PERSON_NAME]" at bounding box center [520, 103] width 189 height 25
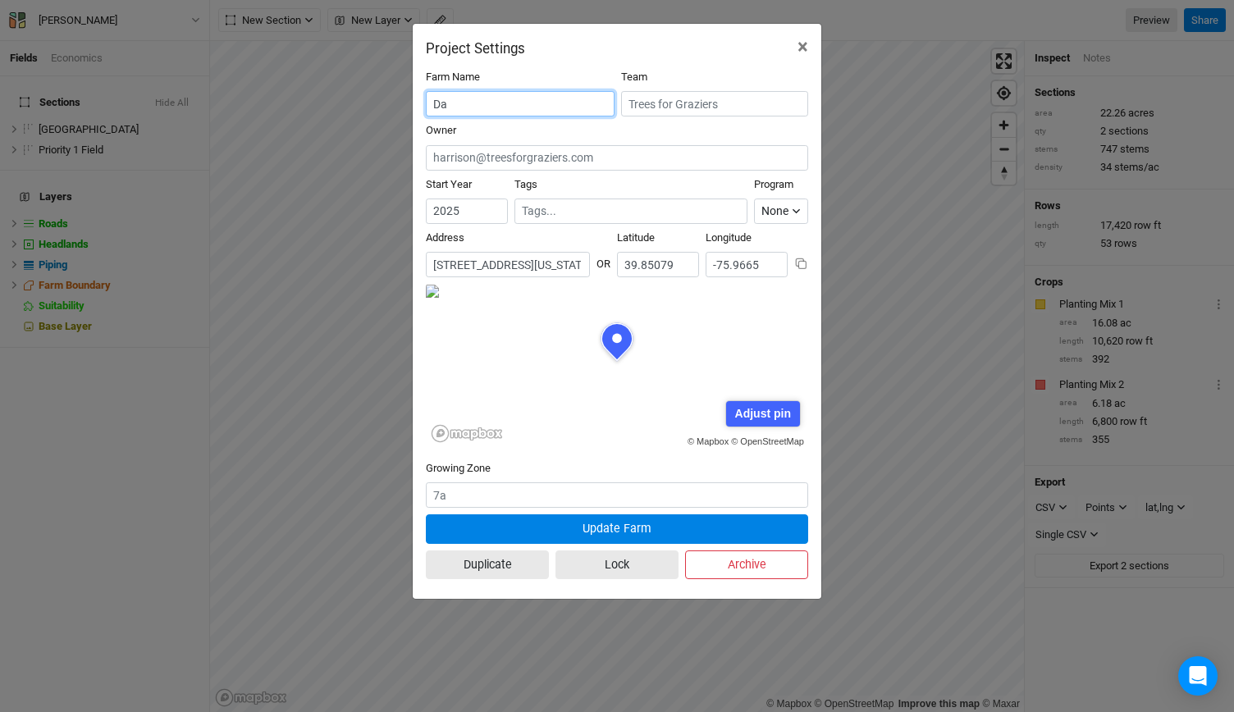
type input "D"
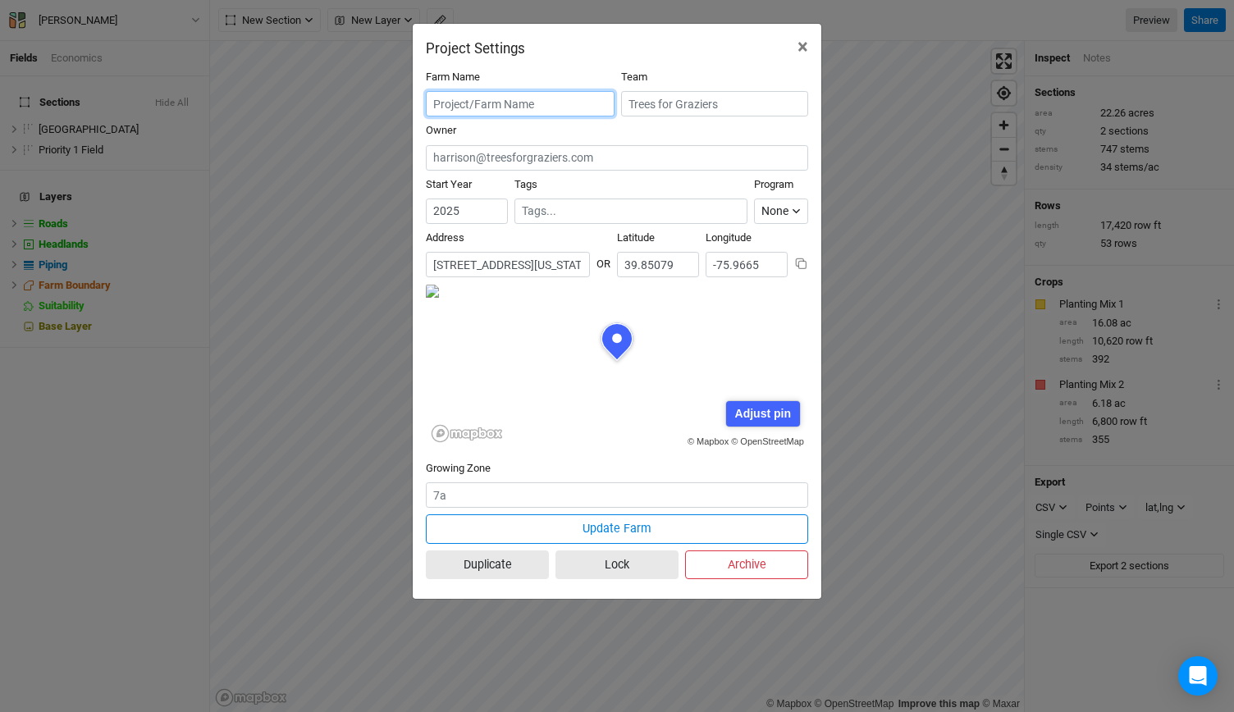
type input "M"
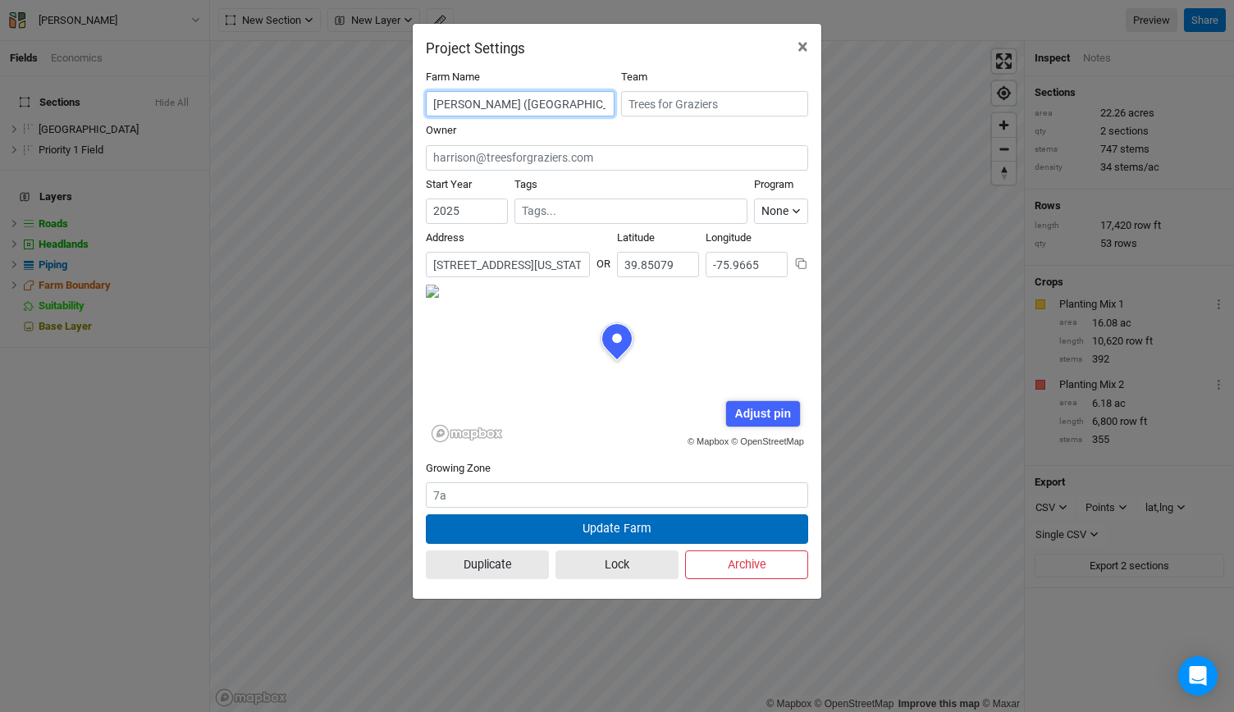
type input "[PERSON_NAME] ([GEOGRAPHIC_DATA])"
click at [614, 528] on button "Update Farm" at bounding box center [617, 528] width 382 height 29
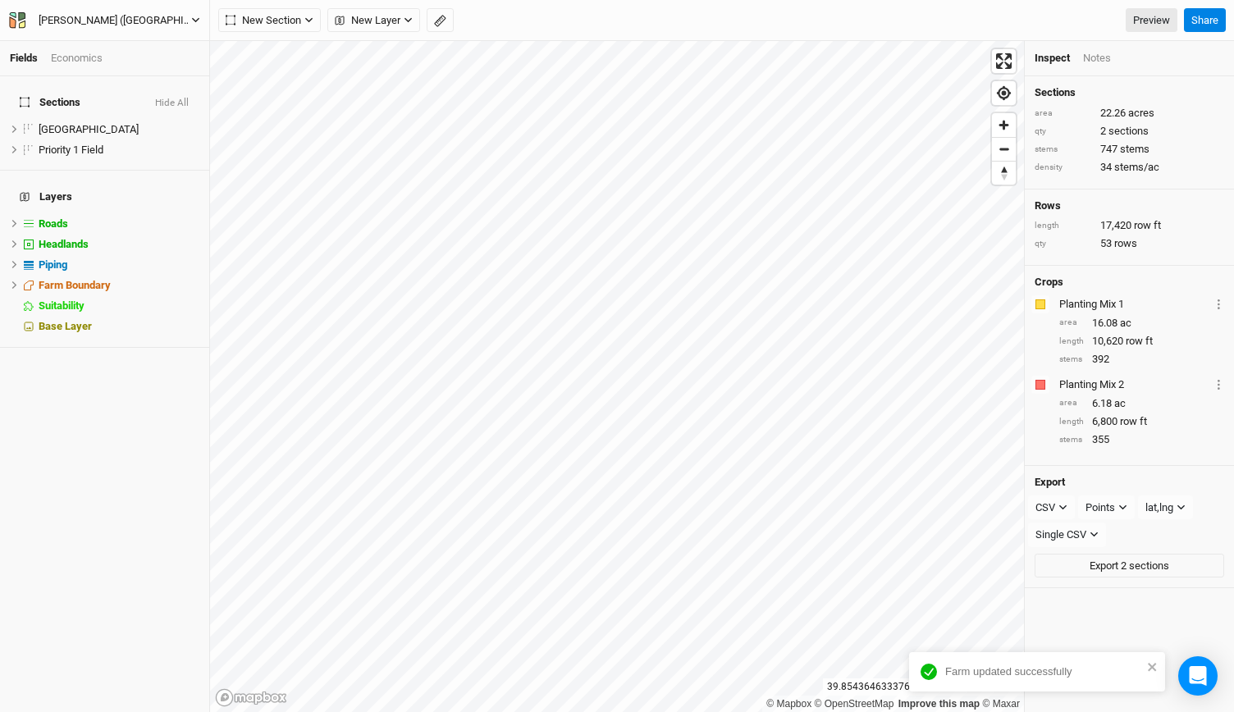
click at [200, 21] on button "[PERSON_NAME] ([GEOGRAPHIC_DATA])" at bounding box center [104, 20] width 193 height 18
click at [157, 40] on button "Back" at bounding box center [136, 45] width 130 height 21
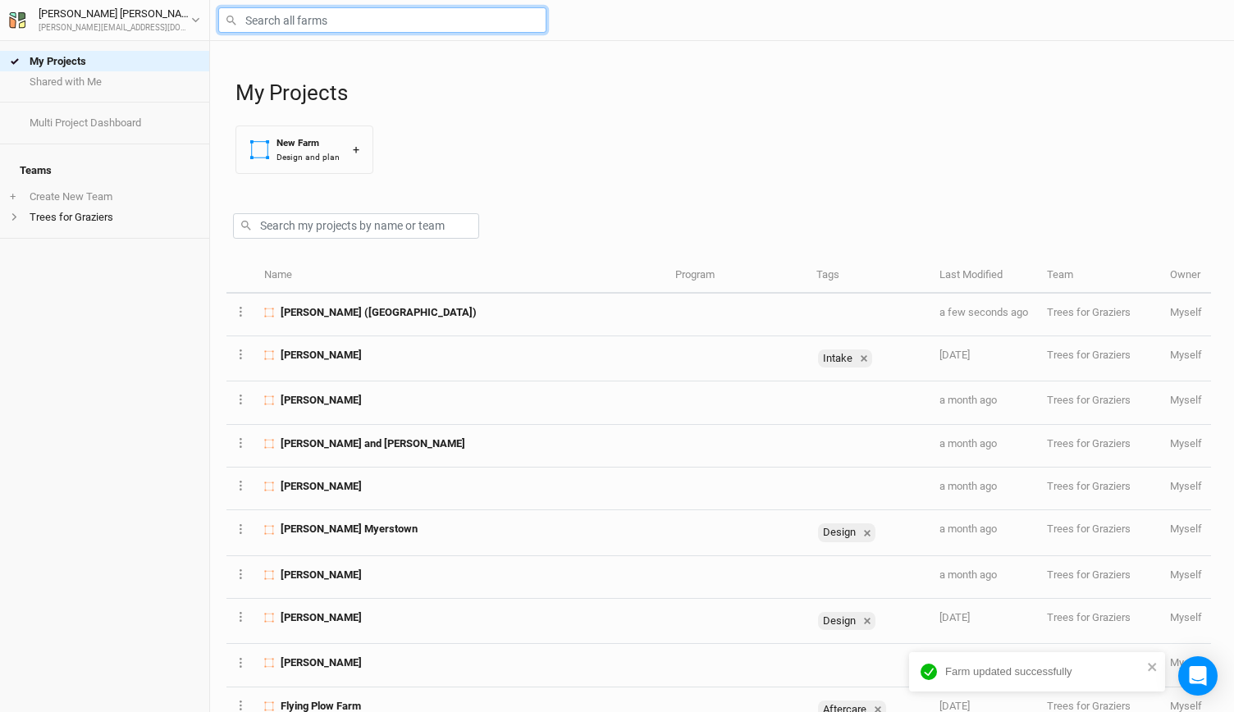
click at [304, 19] on input "text" at bounding box center [382, 19] width 328 height 25
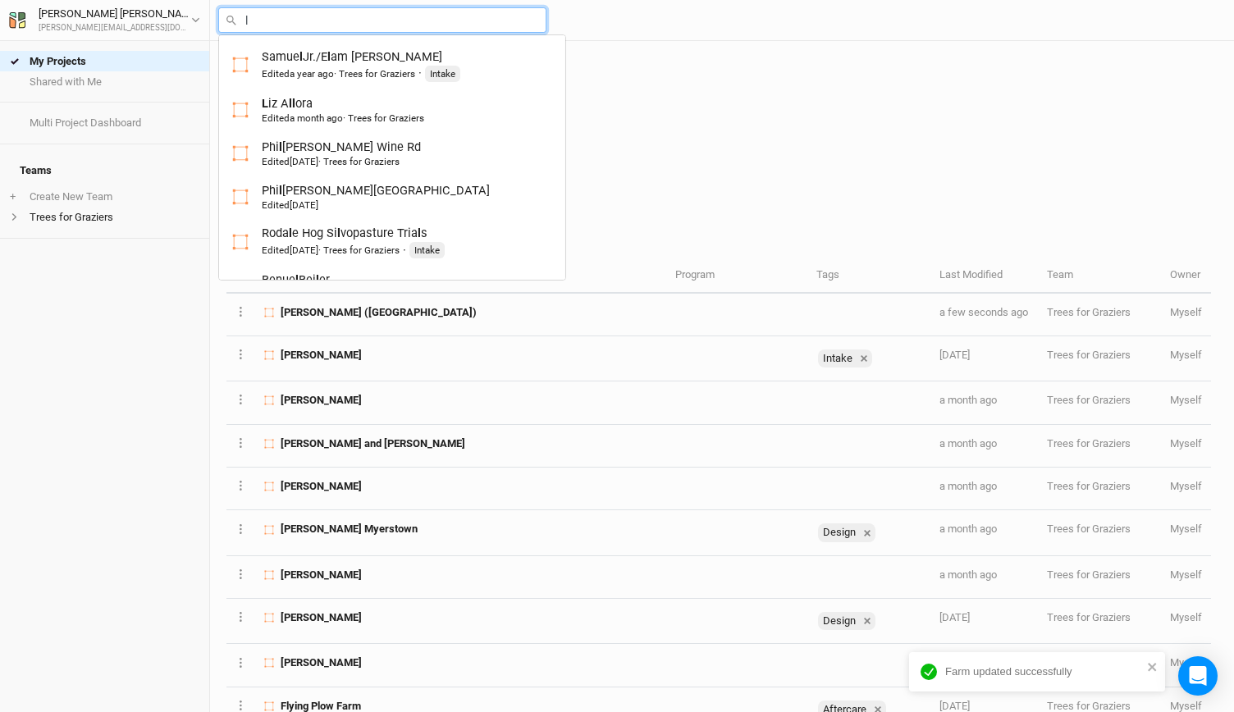
type input "li"
type input "[PERSON_NAME]"
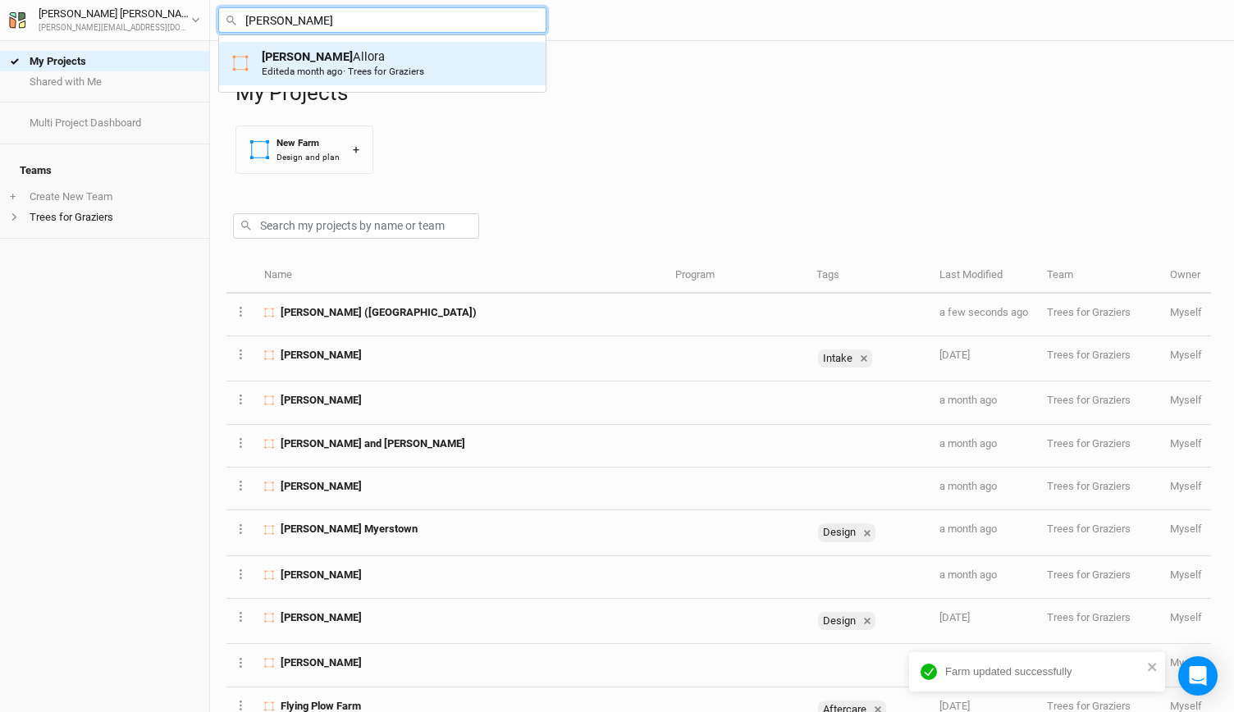
click at [277, 62] on div "[PERSON_NAME] Edited a month ago · Trees for [PERSON_NAME]" at bounding box center [343, 63] width 162 height 30
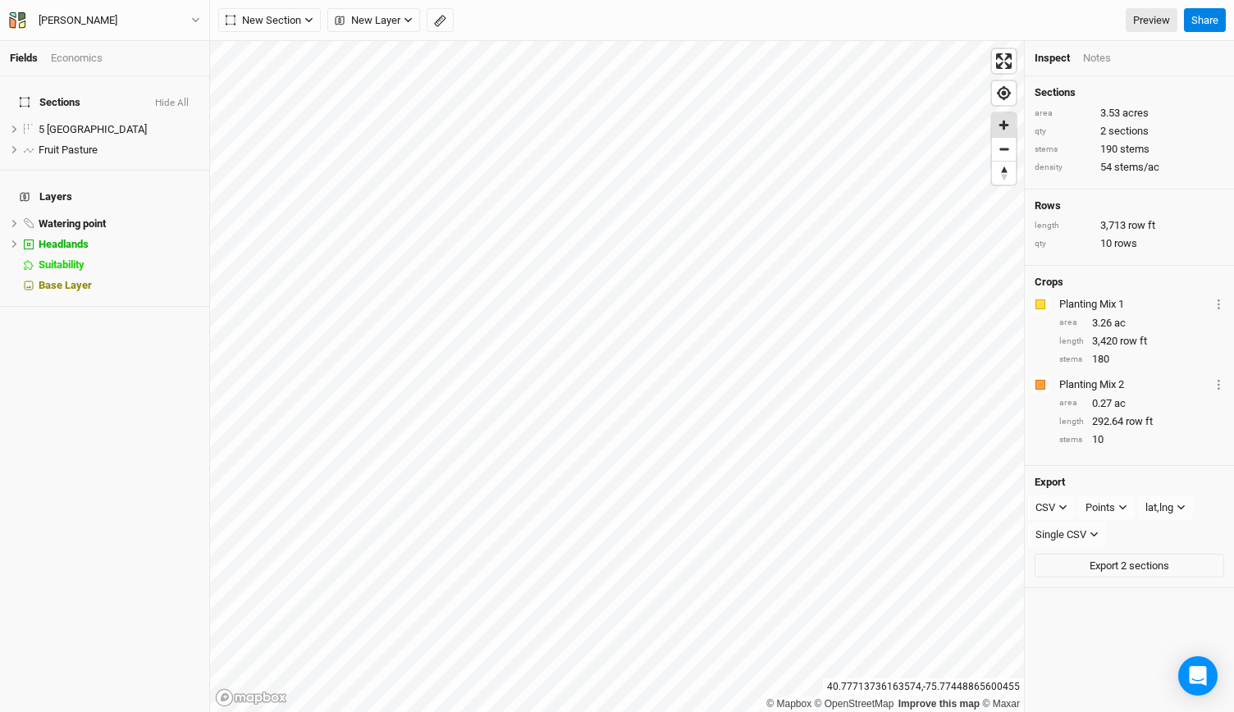
click at [1004, 126] on span "Zoom in" at bounding box center [1004, 125] width 24 height 24
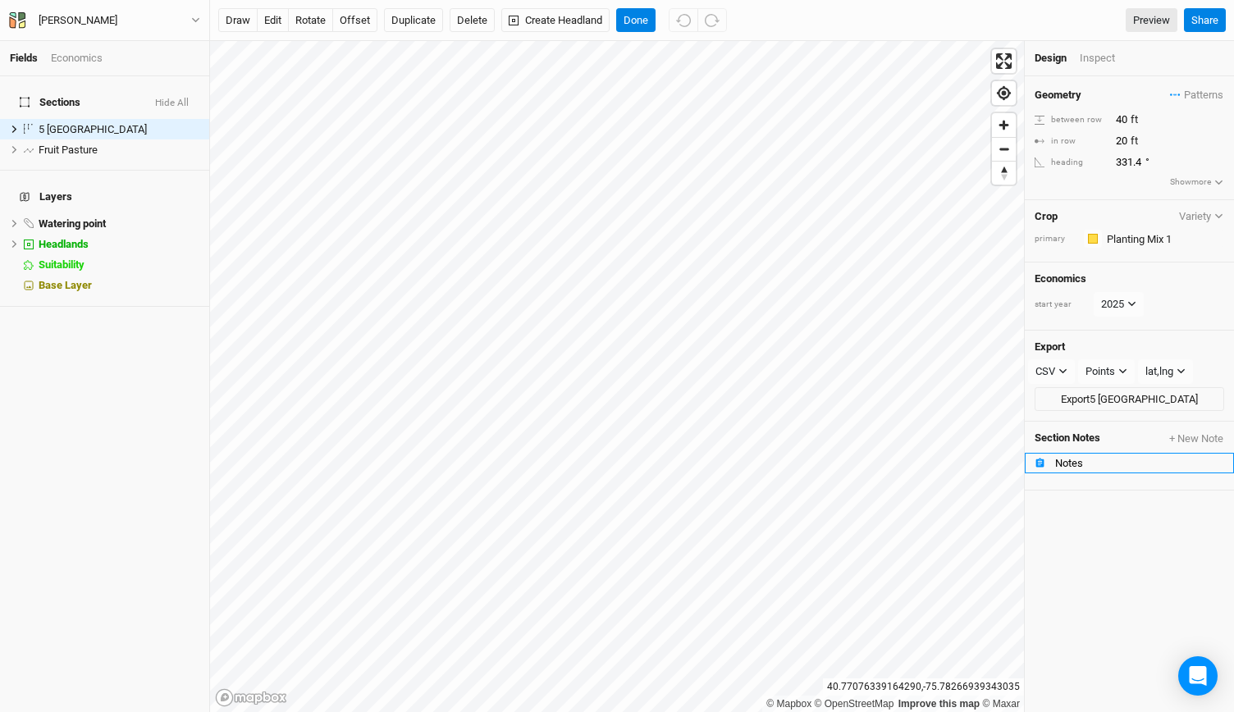
click at [1067, 457] on div "Notes" at bounding box center [1139, 463] width 169 height 13
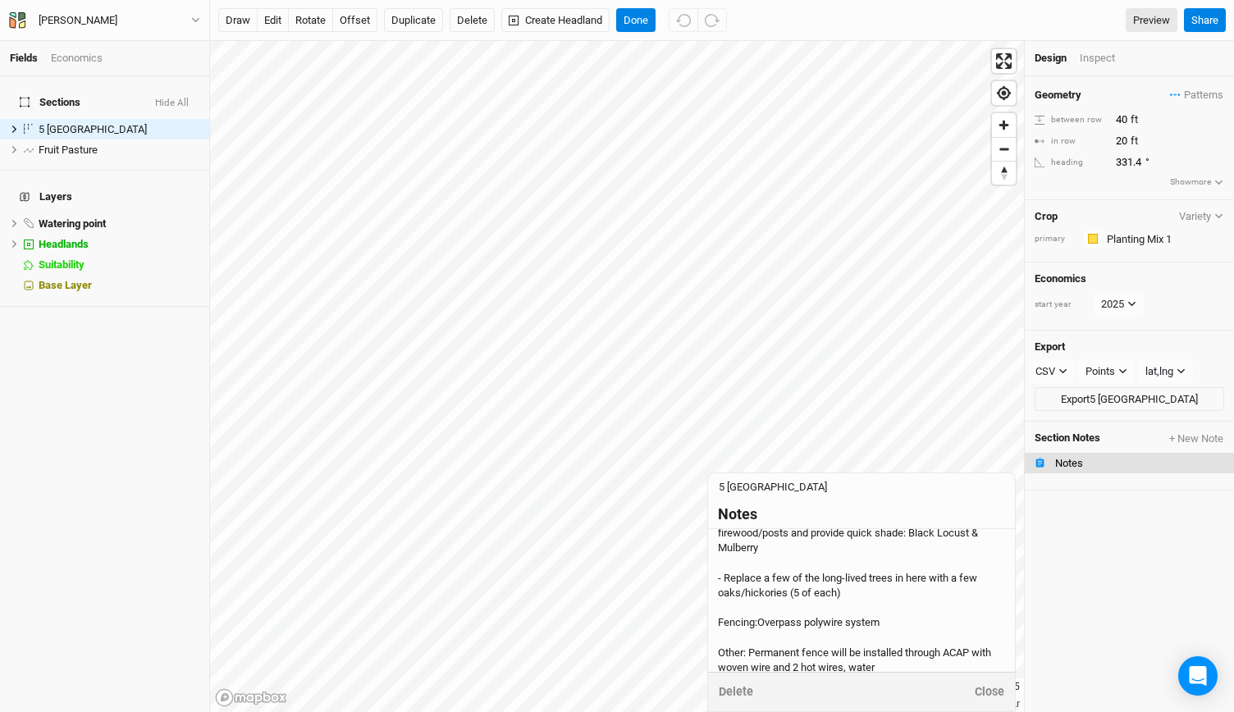
scroll to position [116, 0]
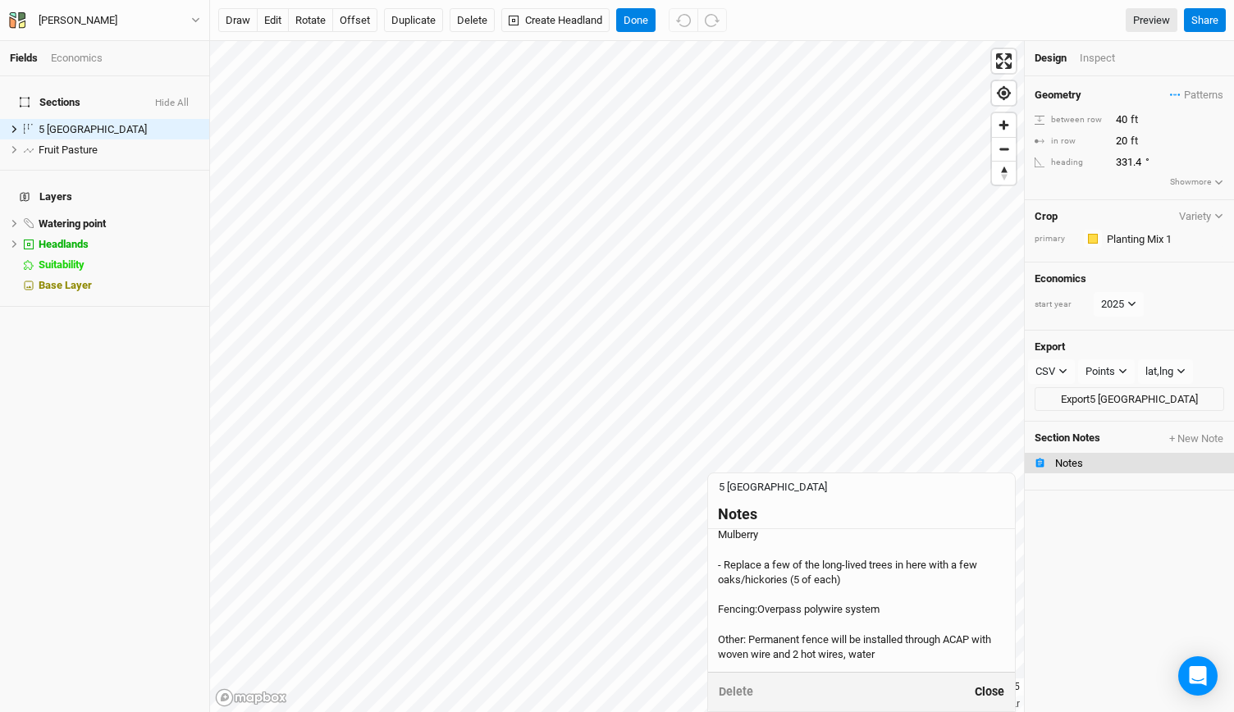
click at [986, 692] on button "Close" at bounding box center [989, 692] width 31 height 19
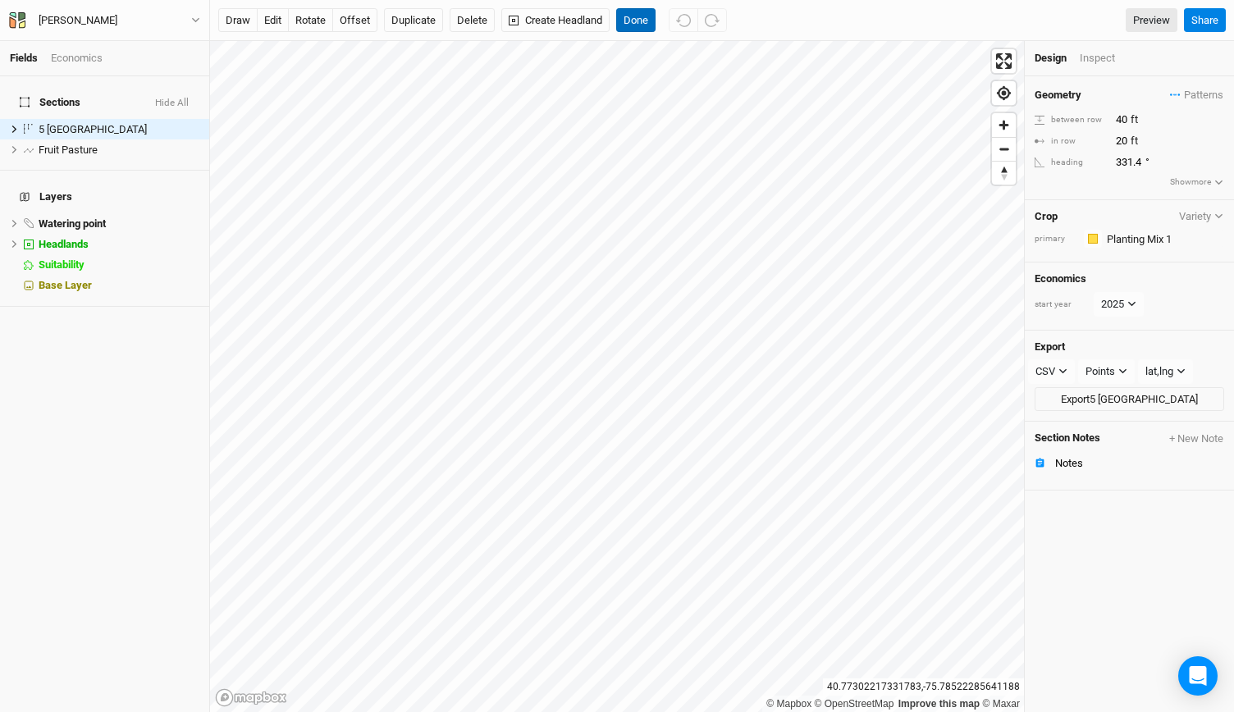
click at [629, 19] on button "Done" at bounding box center [635, 20] width 39 height 25
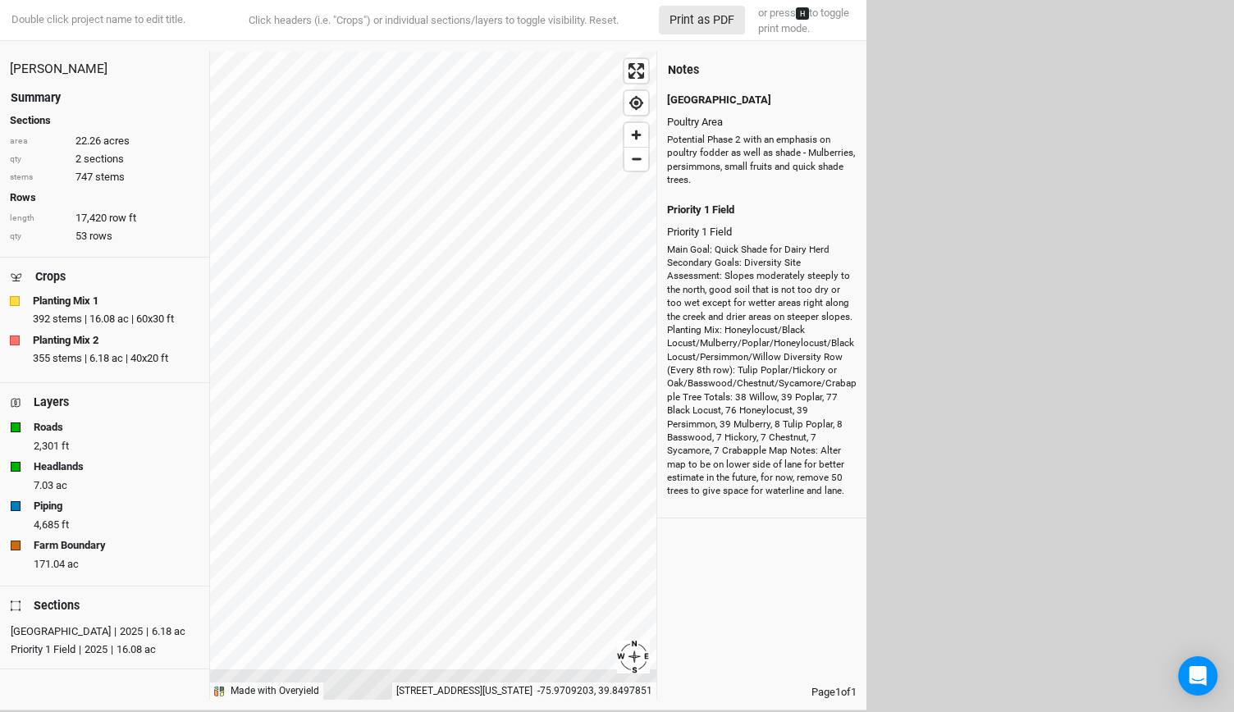
click at [708, 450] on div "[PERSON_NAME] Summary Sections area 22.26 acres qty 2 sections stems 747 stems …" at bounding box center [433, 375] width 866 height 649
click at [697, 29] on button "Print as PDF" at bounding box center [702, 20] width 86 height 29
